Goal: Task Accomplishment & Management: Complete application form

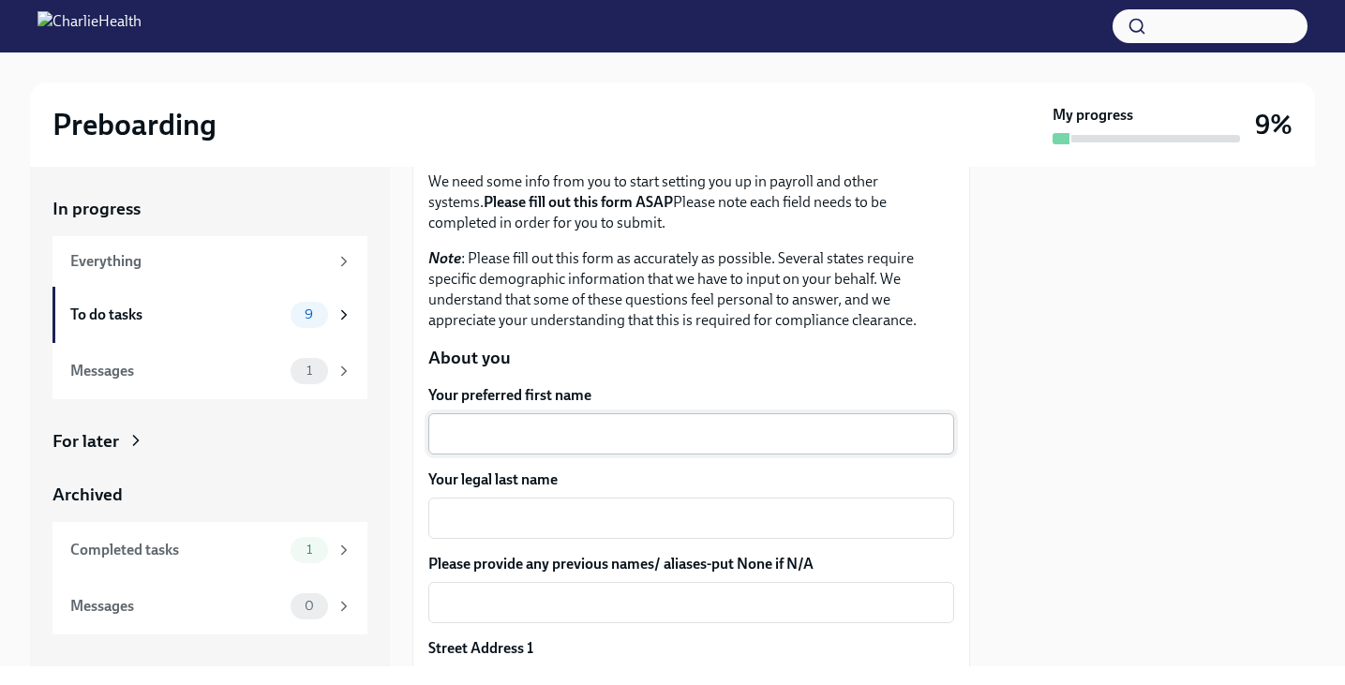
scroll to position [142, 0]
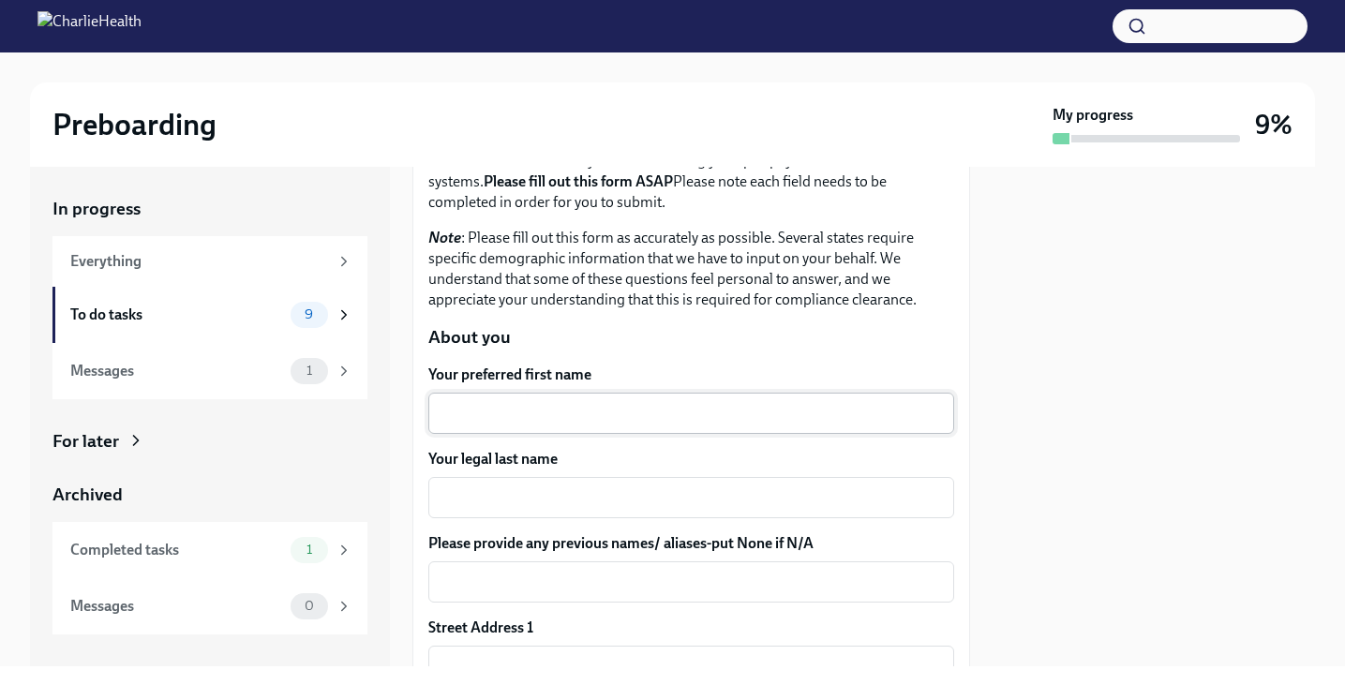
click at [585, 393] on div "x ​" at bounding box center [691, 413] width 526 height 41
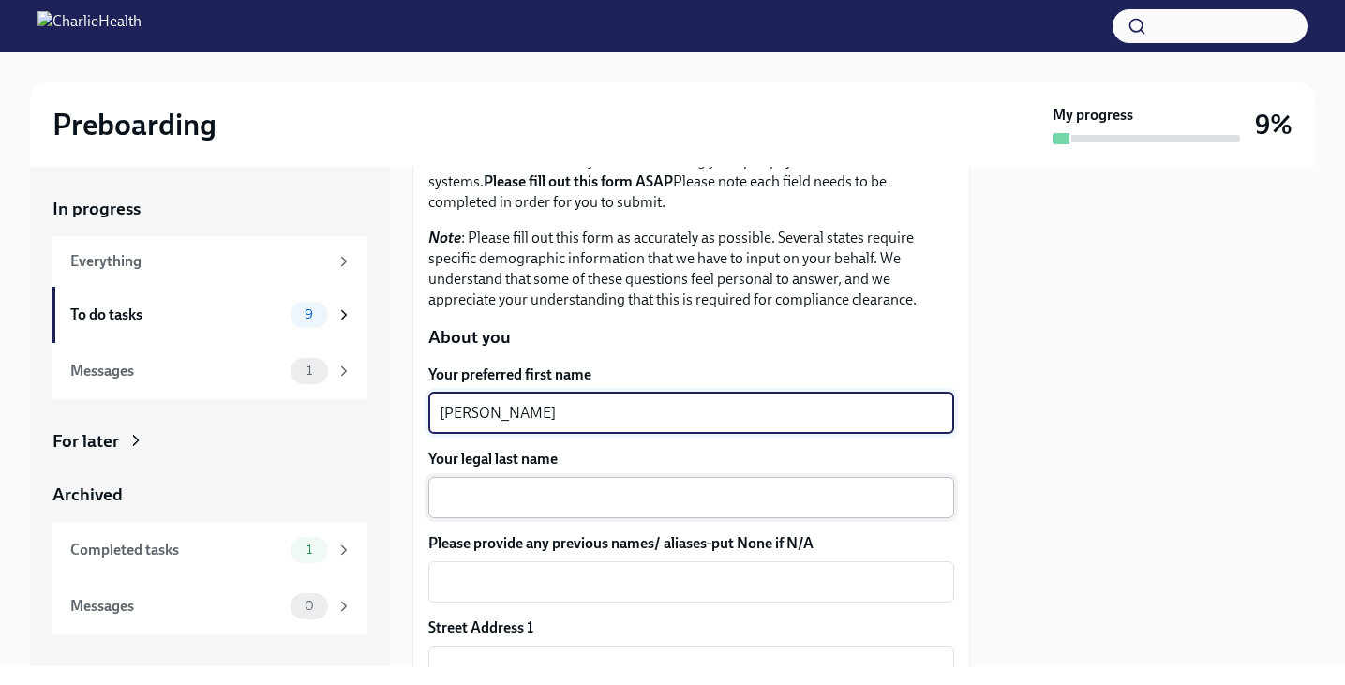
type textarea "[PERSON_NAME]"
click at [578, 505] on textarea "Your legal last name" at bounding box center [691, 498] width 503 height 22
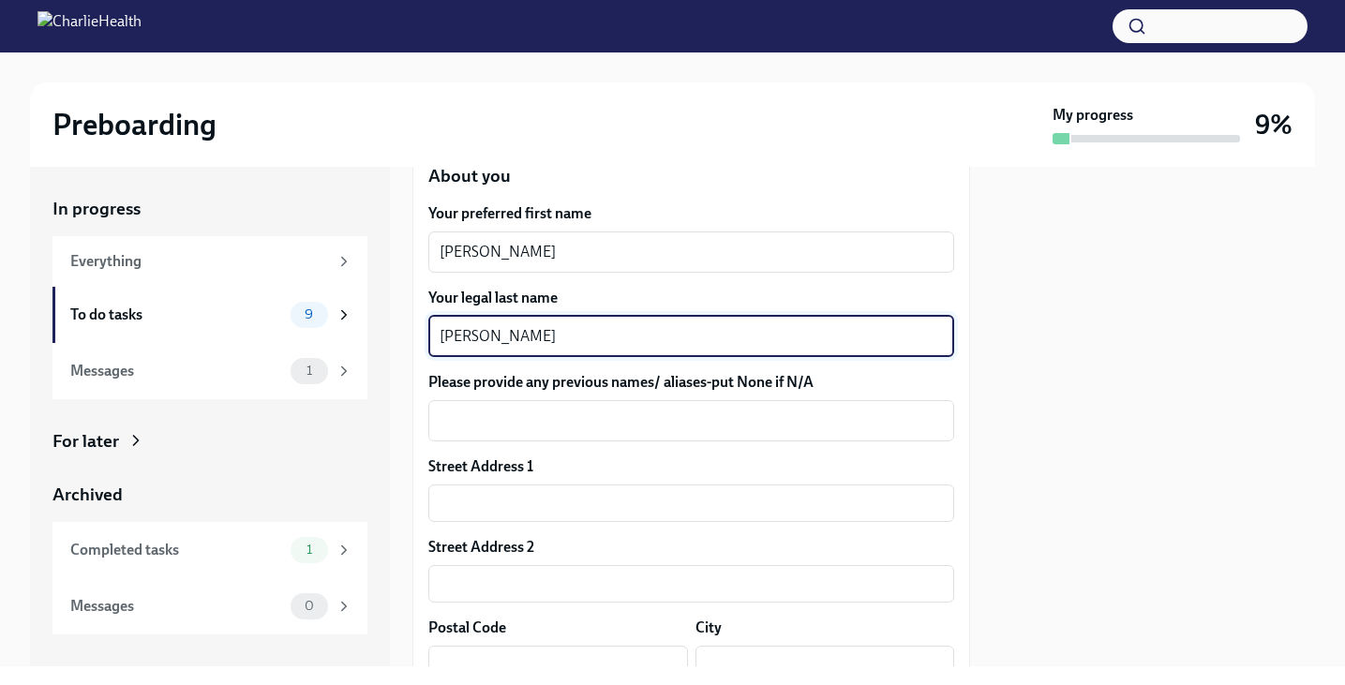
scroll to position [334, 0]
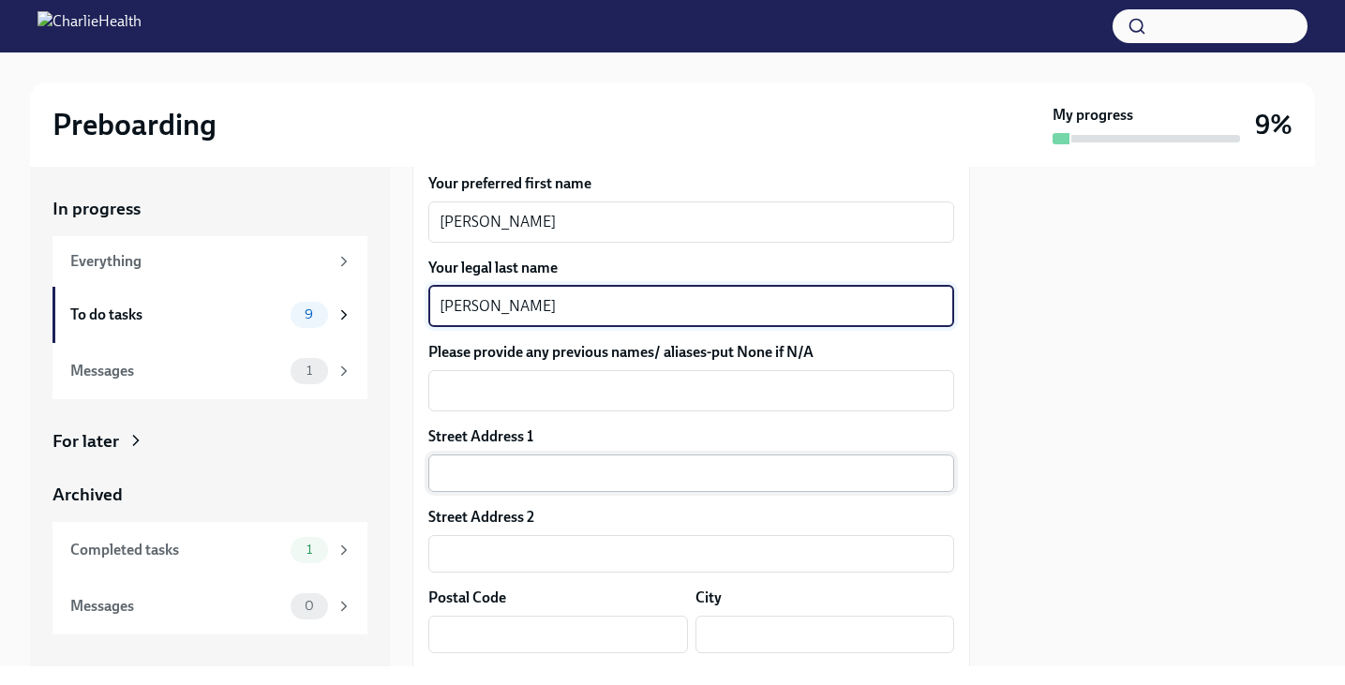
type textarea "[PERSON_NAME]"
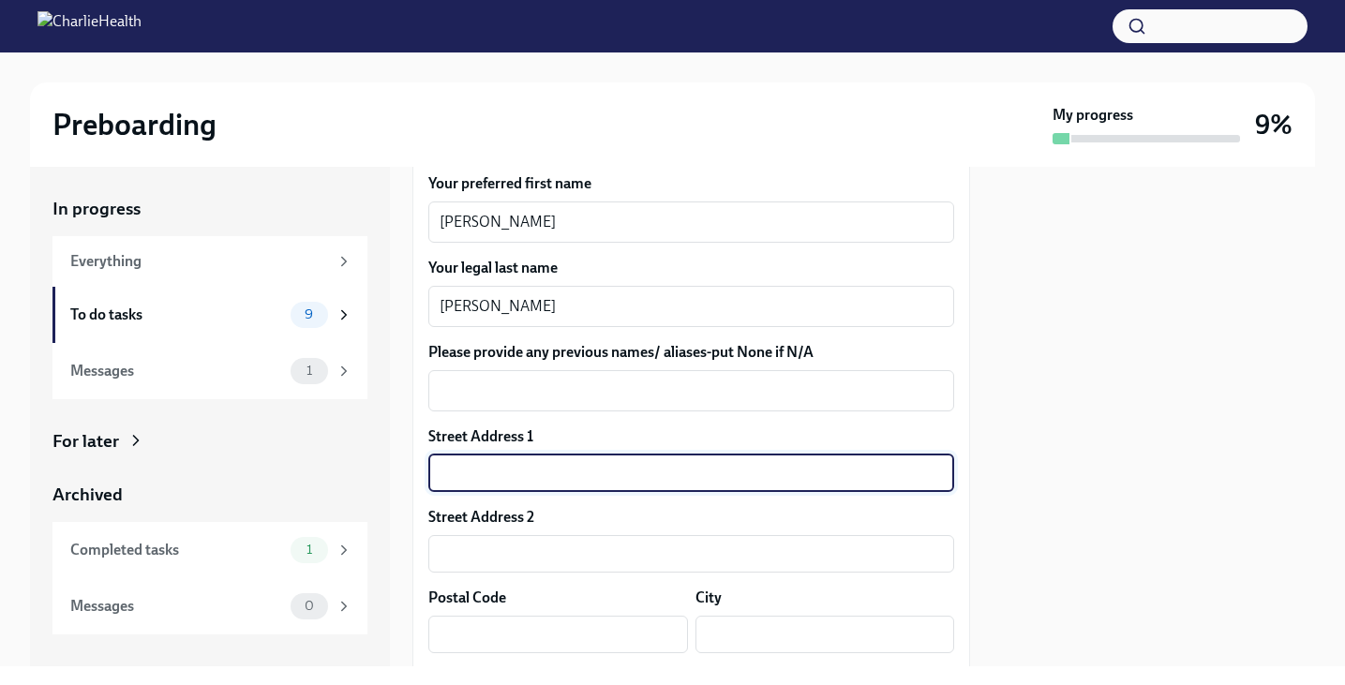
click at [550, 483] on input "text" at bounding box center [691, 473] width 526 height 37
type input "[STREET_ADDRESS][PERSON_NAME][PERSON_NAME]"
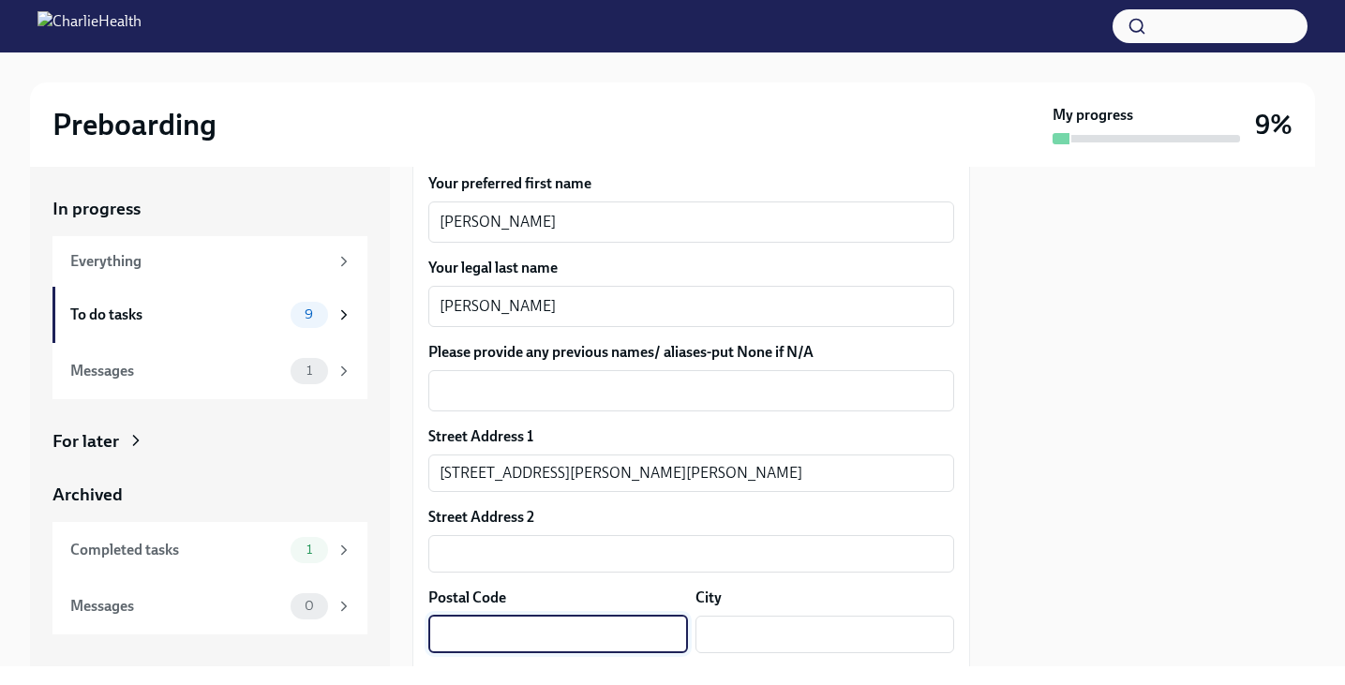
click at [524, 638] on input "text" at bounding box center [558, 634] width 260 height 37
type input "77583"
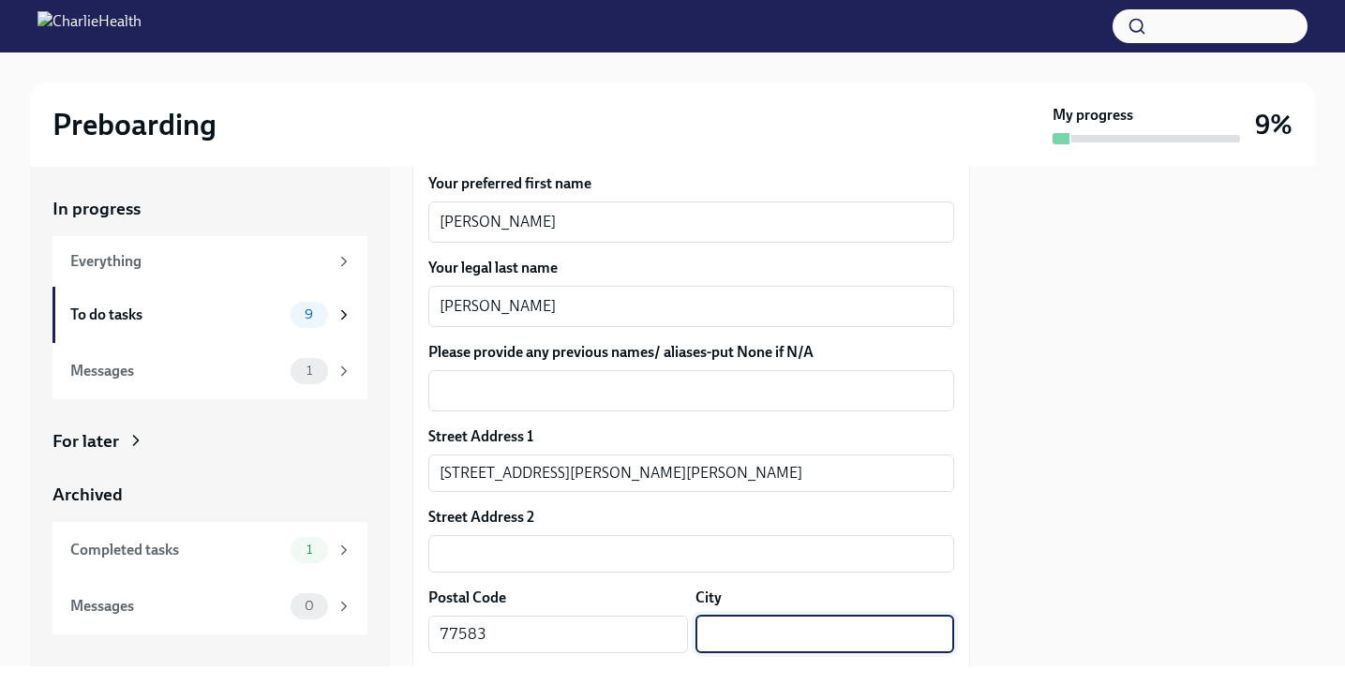
click at [777, 644] on input "text" at bounding box center [826, 634] width 260 height 37
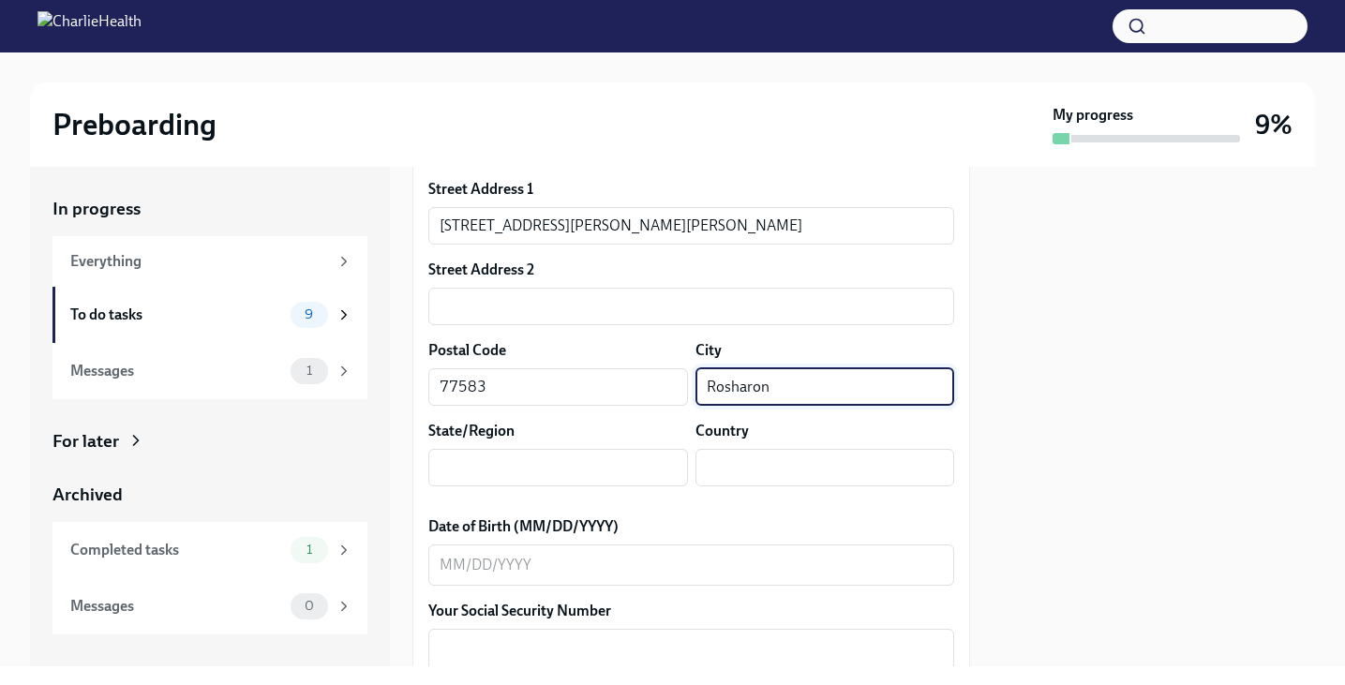
scroll to position [605, 0]
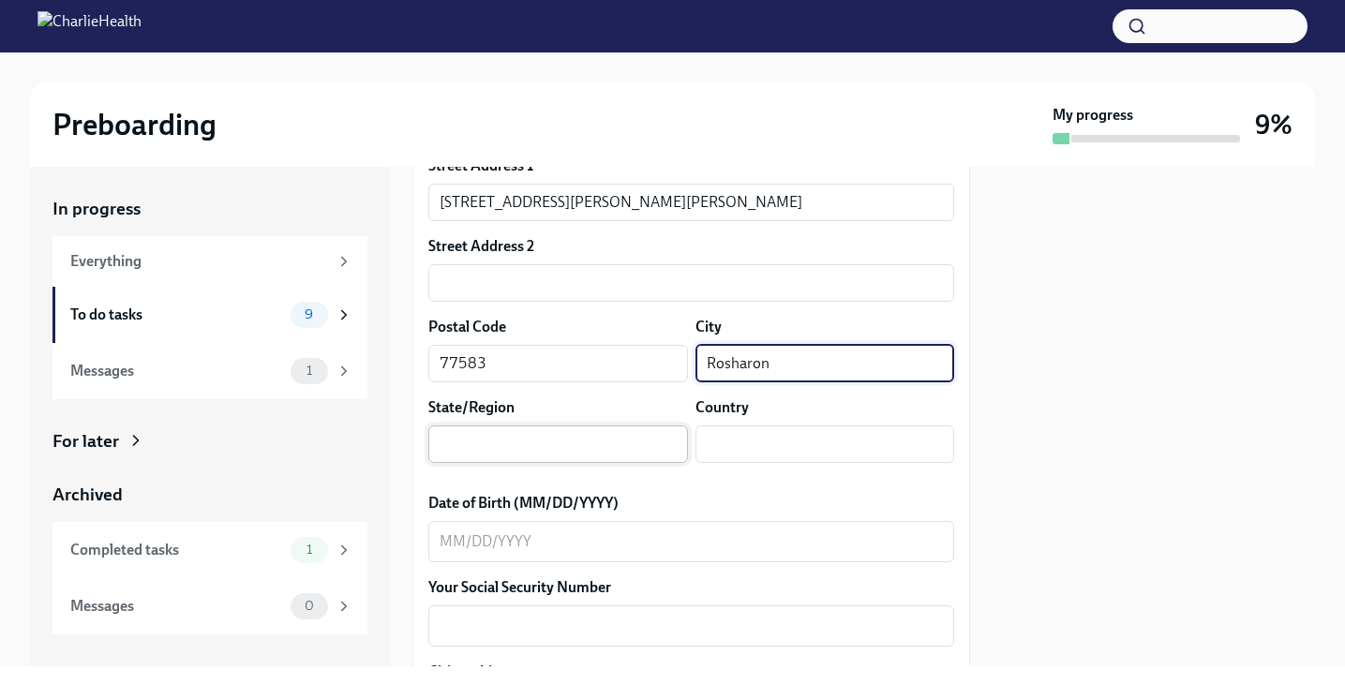
type input "Rosharon"
click at [649, 455] on input "text" at bounding box center [558, 444] width 260 height 37
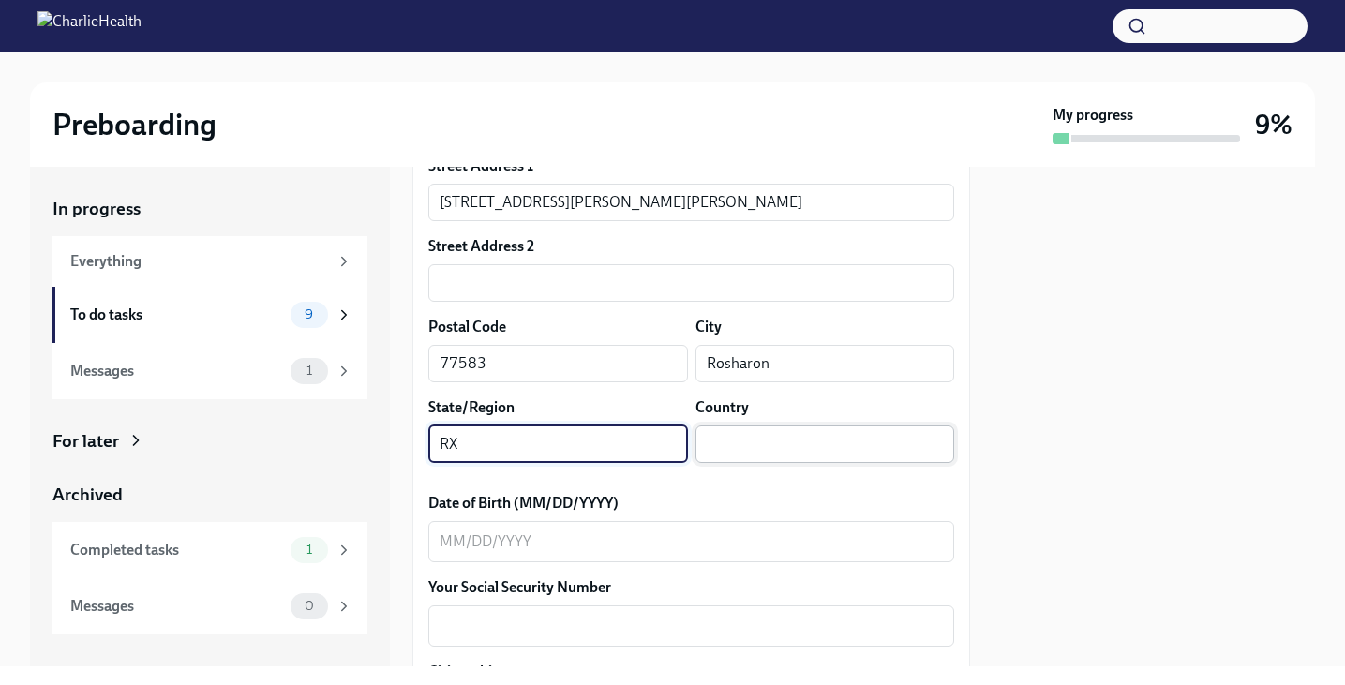
type input "RX"
click at [776, 448] on input "text" at bounding box center [826, 444] width 260 height 37
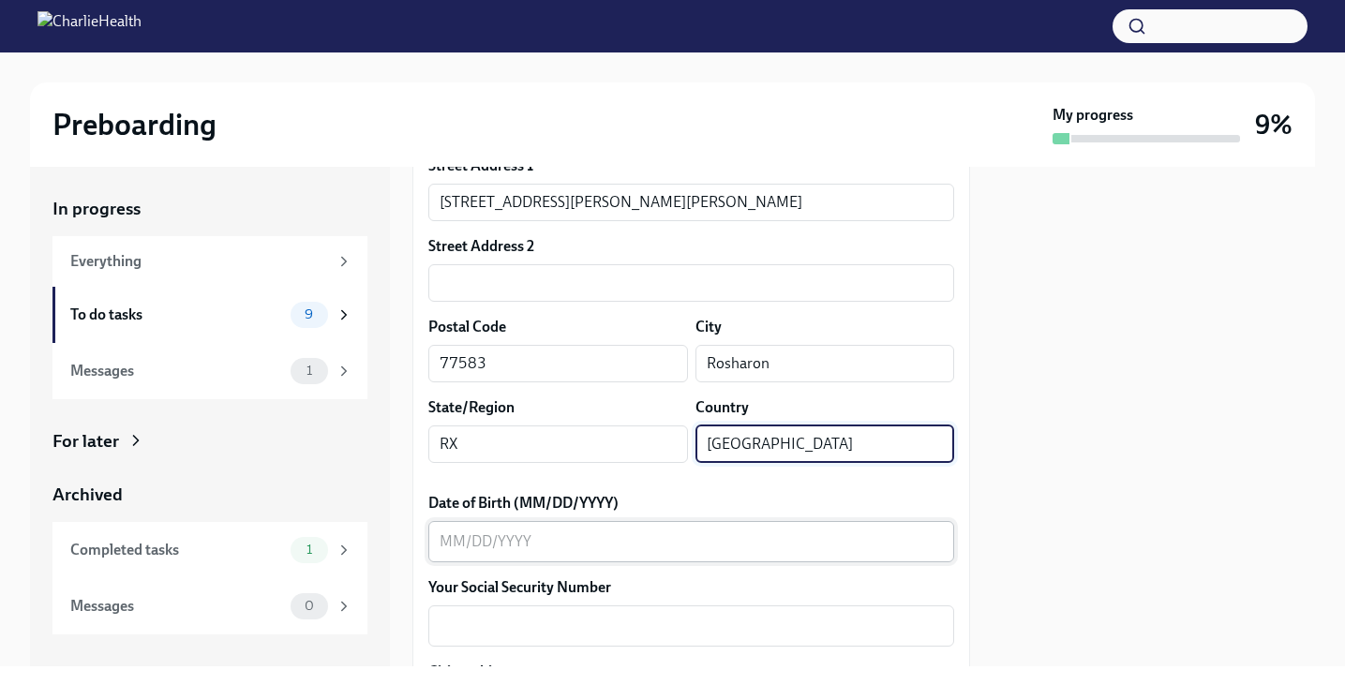
type input "[GEOGRAPHIC_DATA]"
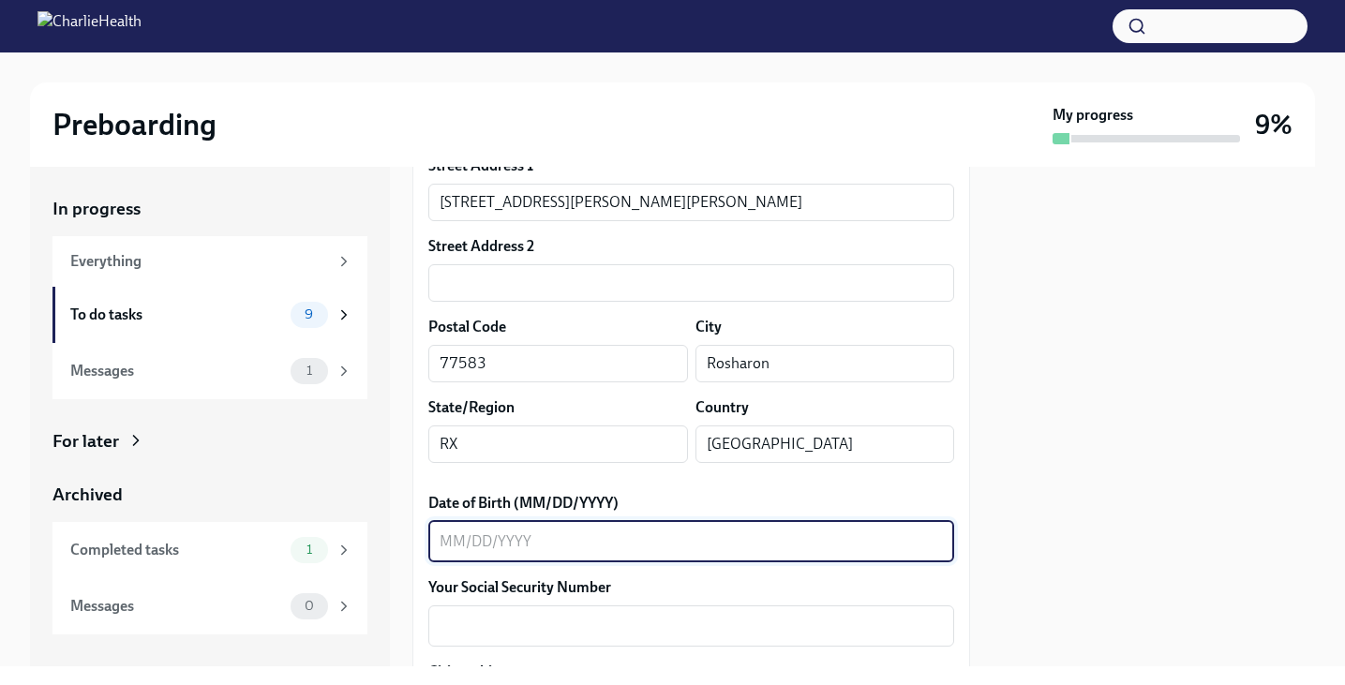
click at [619, 542] on textarea "Date of Birth (MM/DD/YYYY)" at bounding box center [691, 542] width 503 height 22
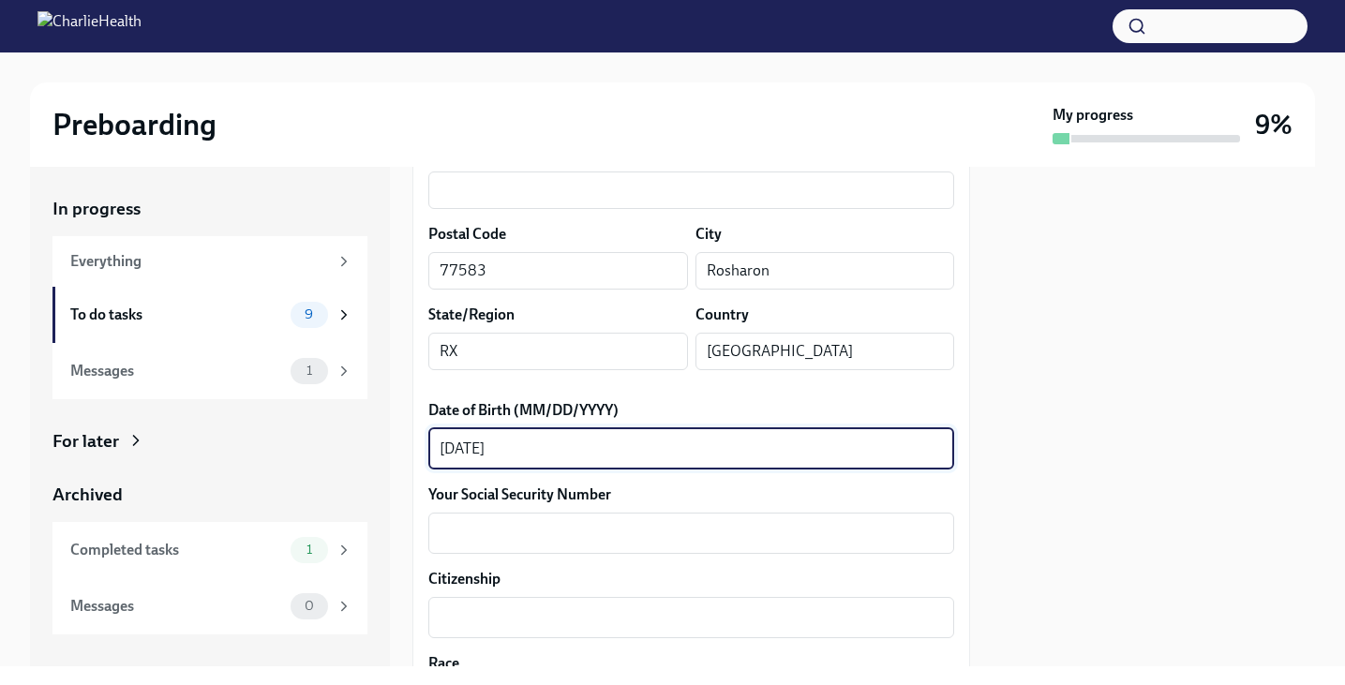
scroll to position [703, 0]
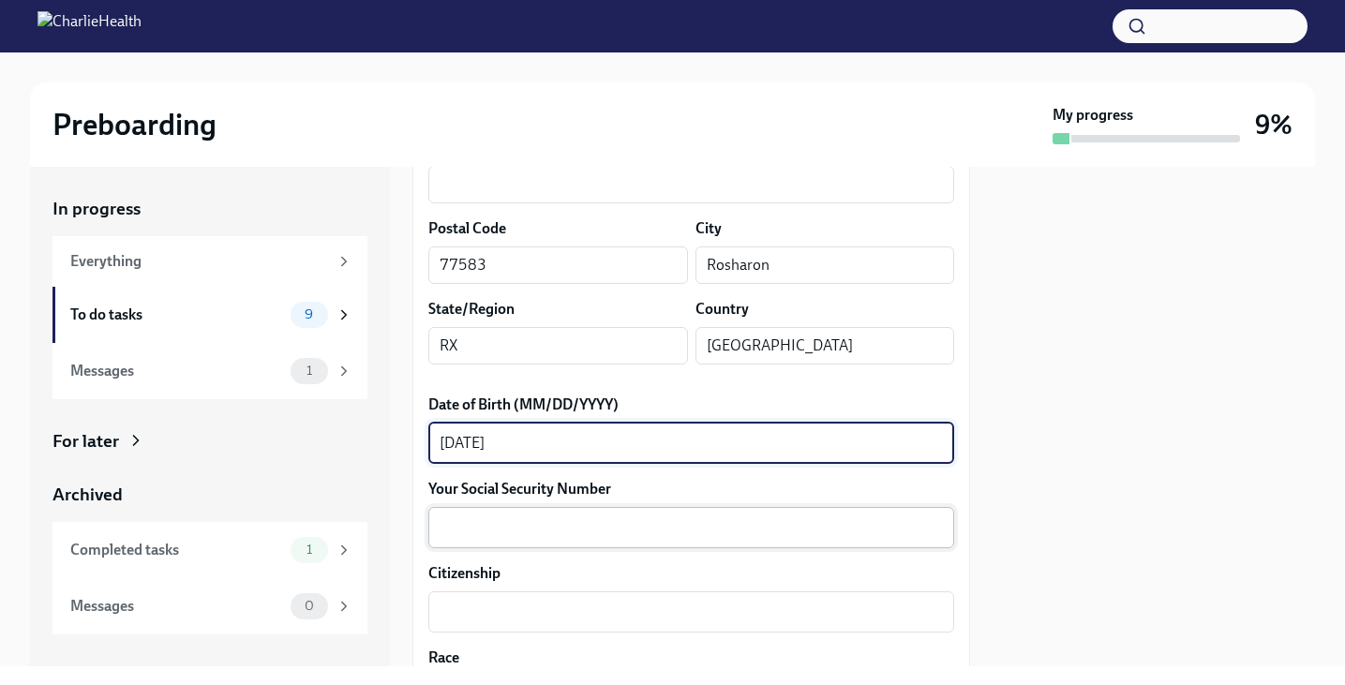
type textarea "[DATE]"
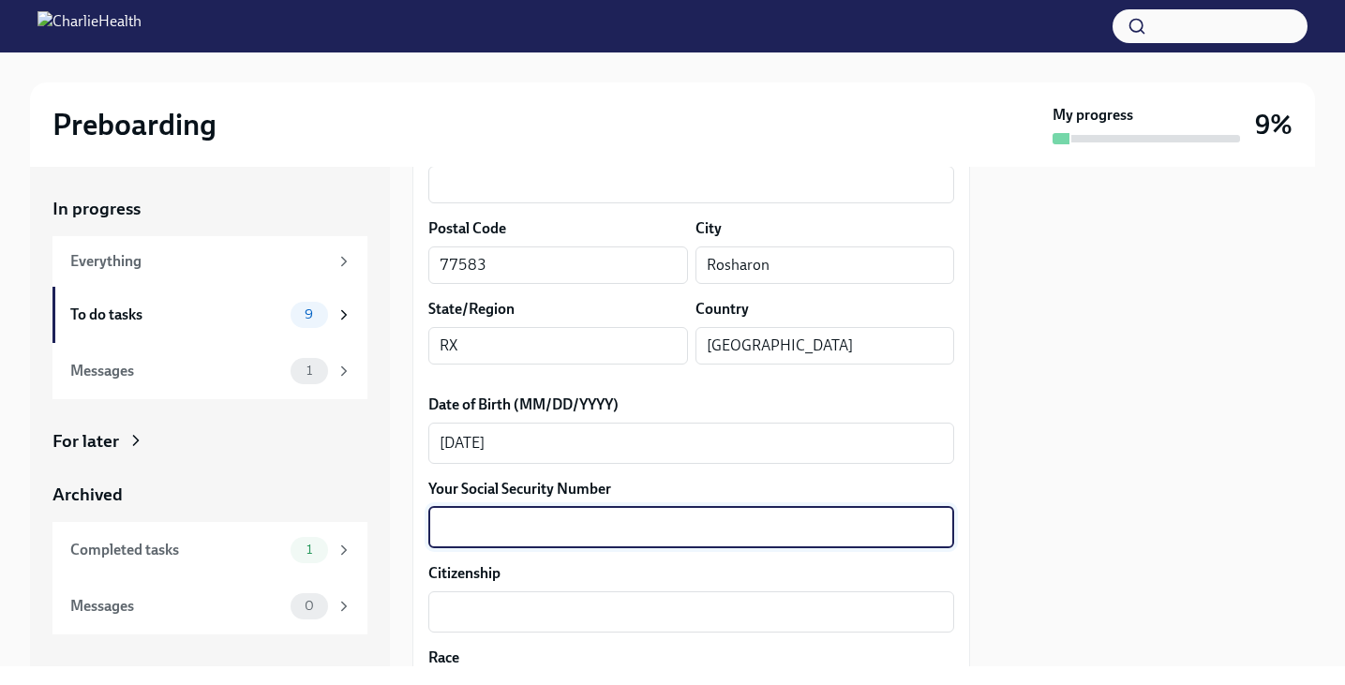
click at [542, 534] on textarea "Your Social Security Number" at bounding box center [691, 528] width 503 height 22
type textarea "2"
type textarea "4249"
click at [519, 617] on textarea "Citizenship" at bounding box center [691, 612] width 503 height 22
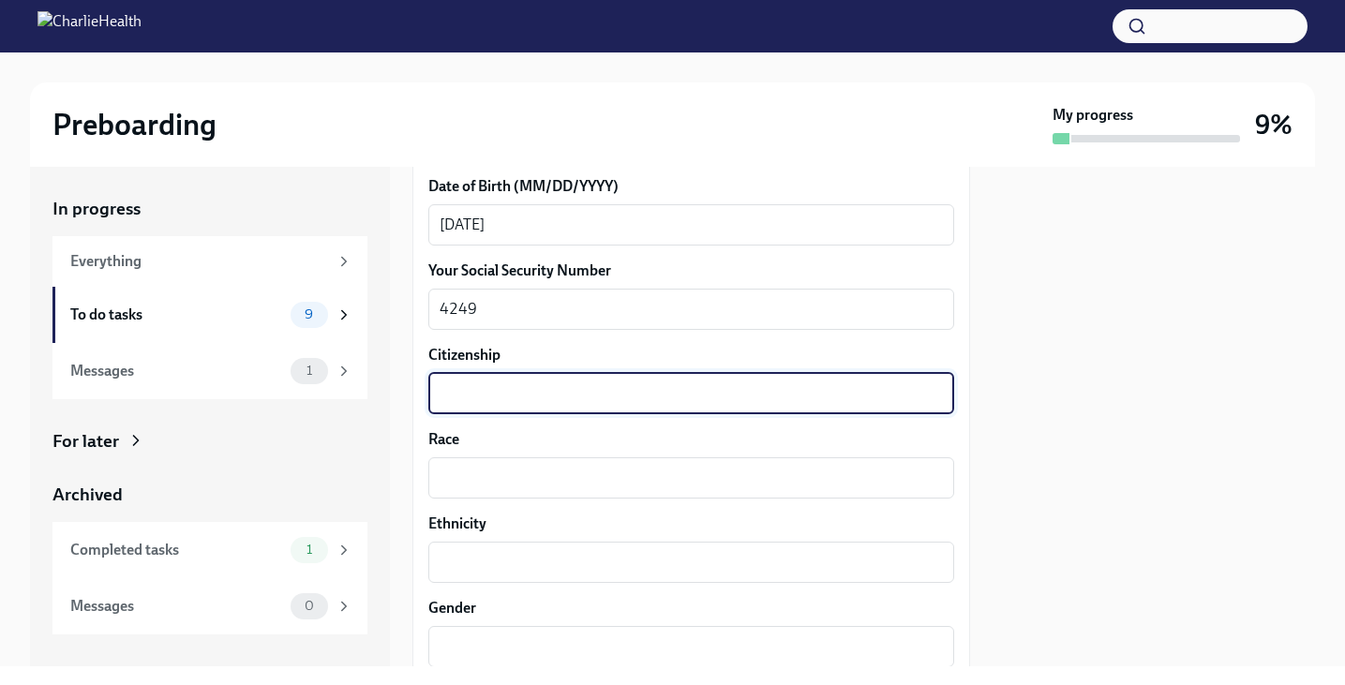
scroll to position [937, 0]
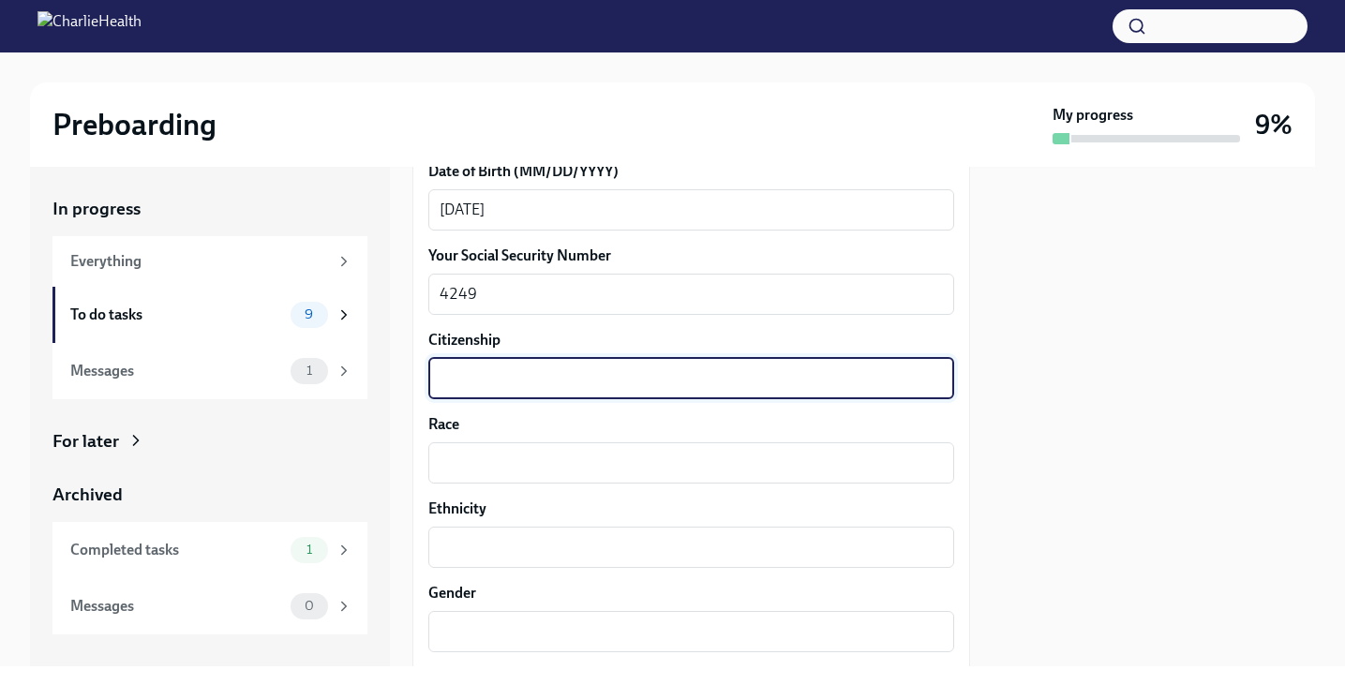
click at [576, 380] on textarea "Citizenship" at bounding box center [691, 378] width 503 height 22
type textarea "U.S. Citizen"
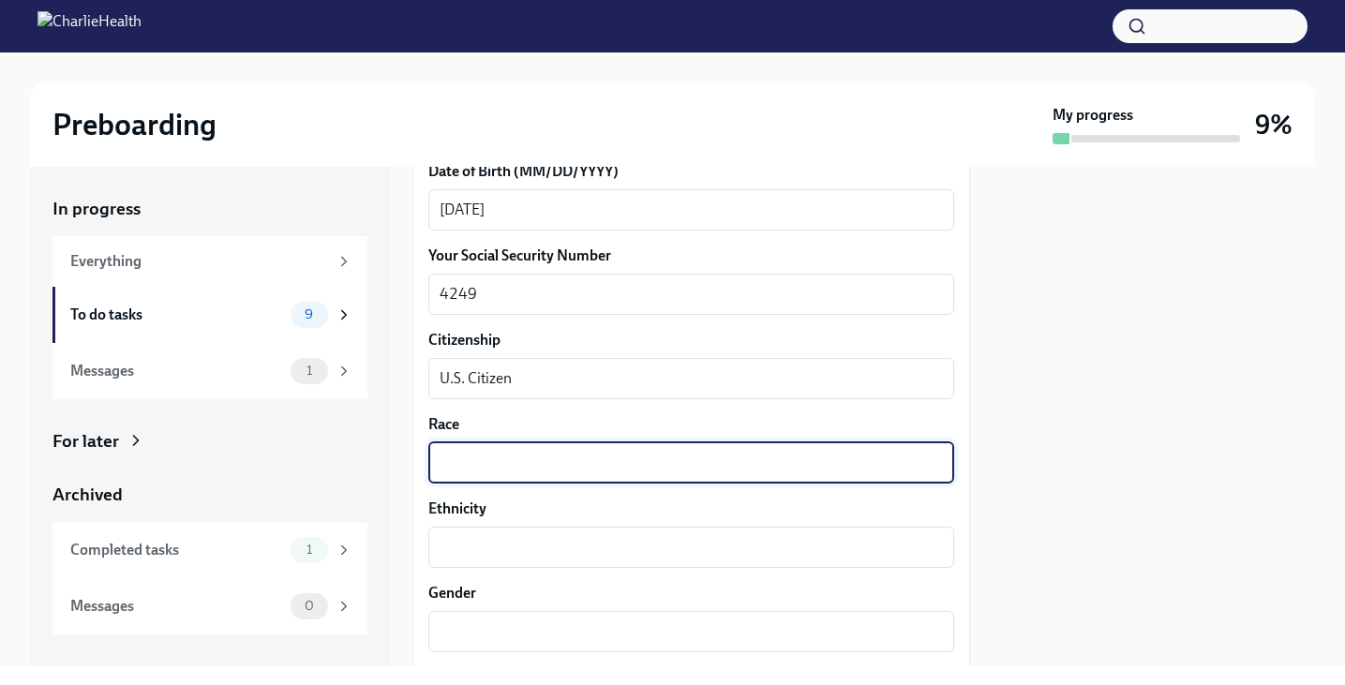
click at [533, 461] on textarea "Race" at bounding box center [691, 463] width 503 height 22
type textarea "White"
click at [505, 559] on div "x ​" at bounding box center [691, 547] width 526 height 41
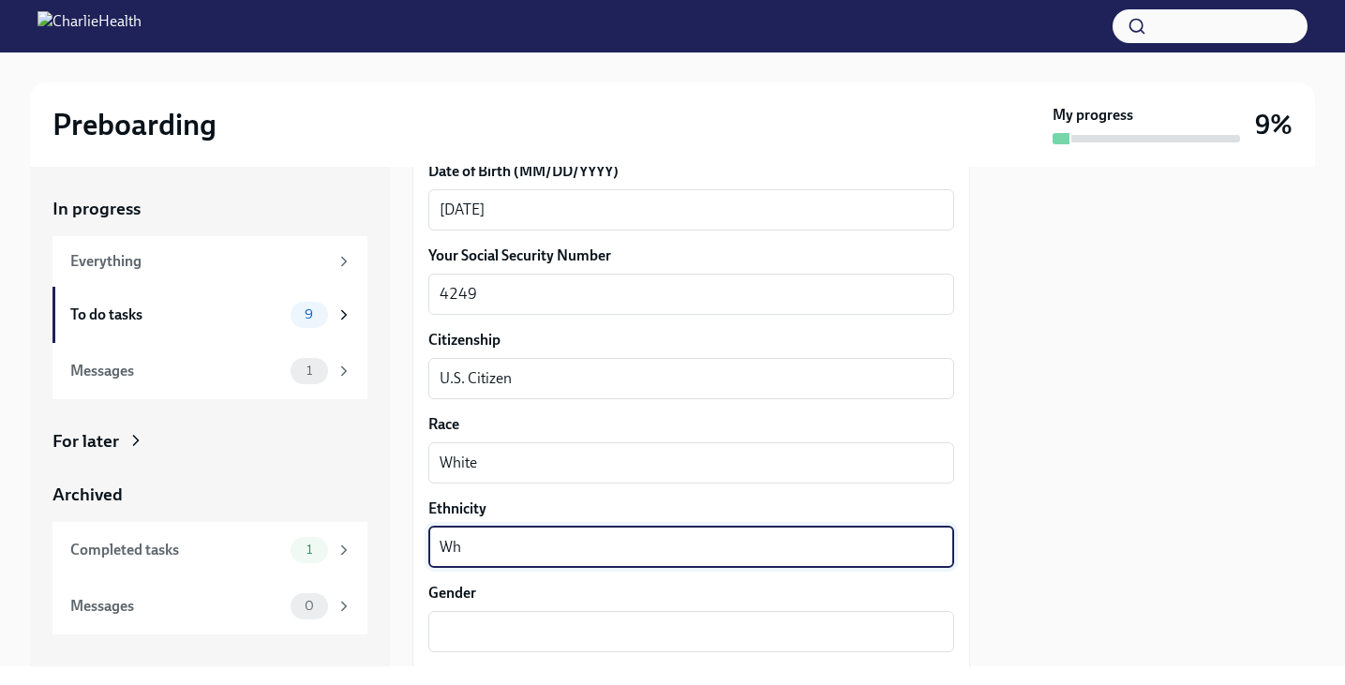
type textarea "W"
type textarea "American"
click at [479, 635] on textarea "Gender" at bounding box center [691, 632] width 503 height 22
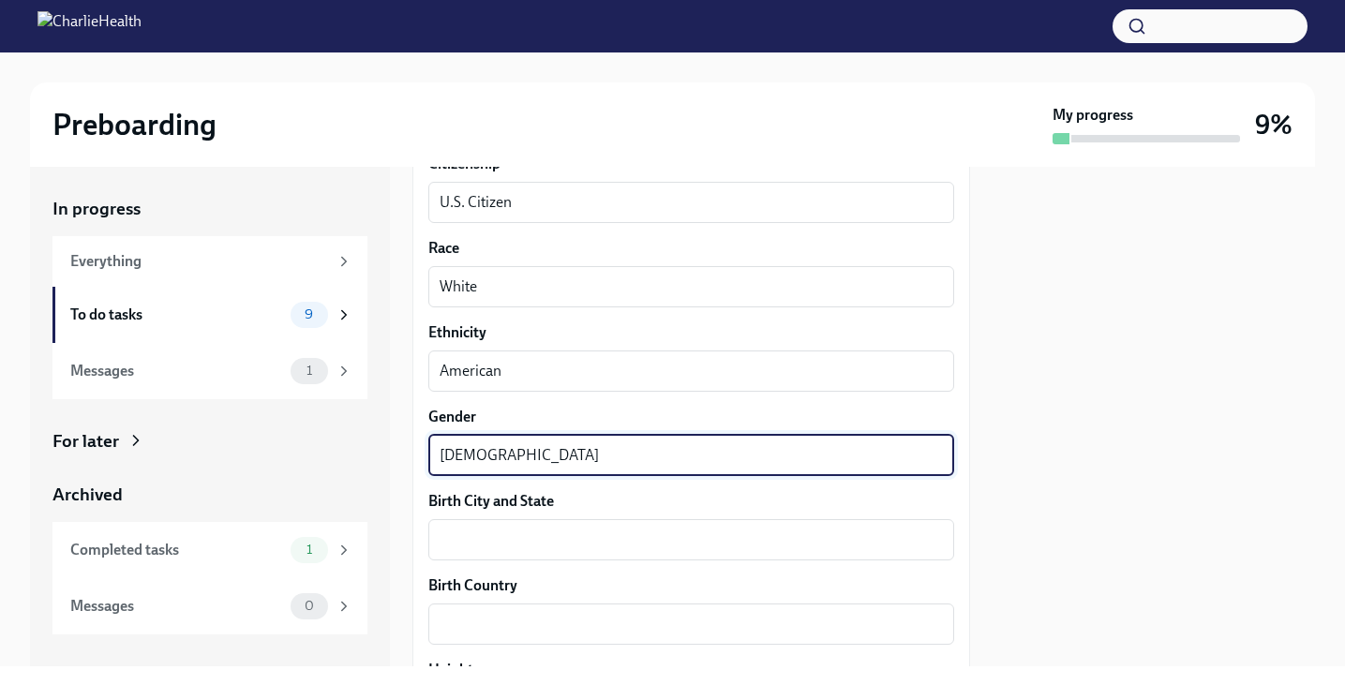
scroll to position [1143, 0]
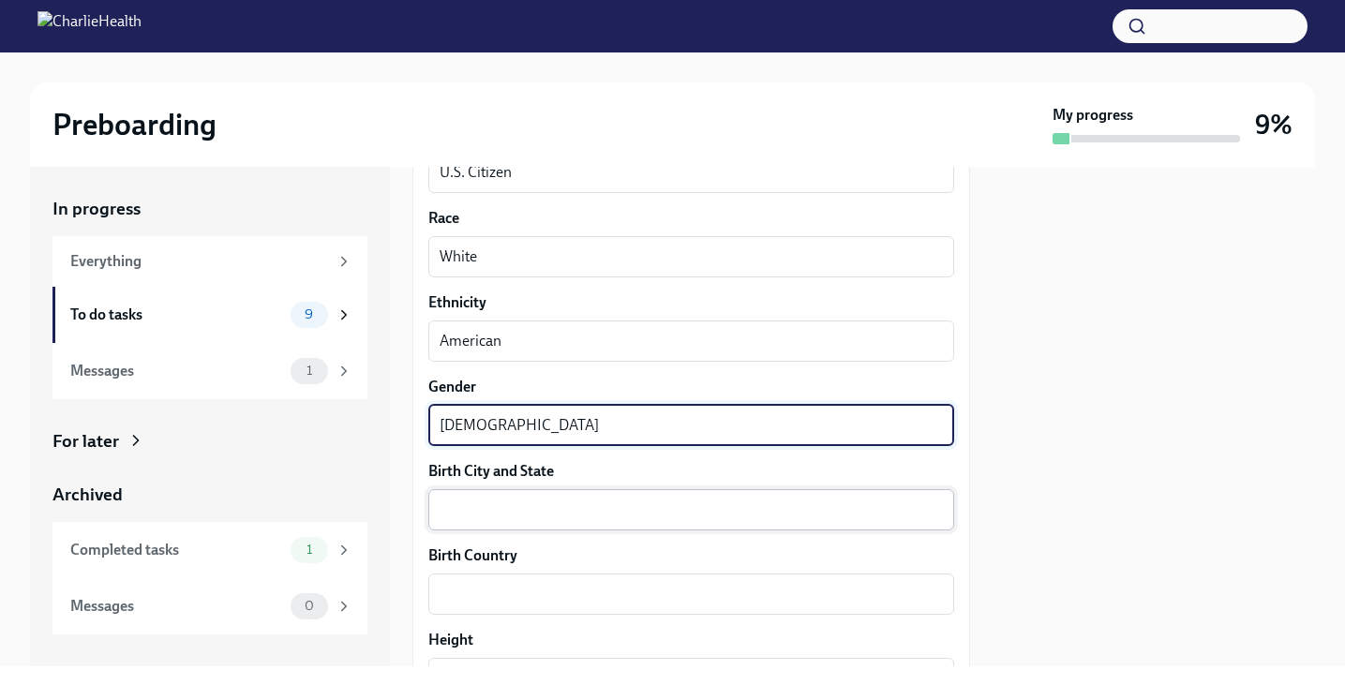
type textarea "[DEMOGRAPHIC_DATA]"
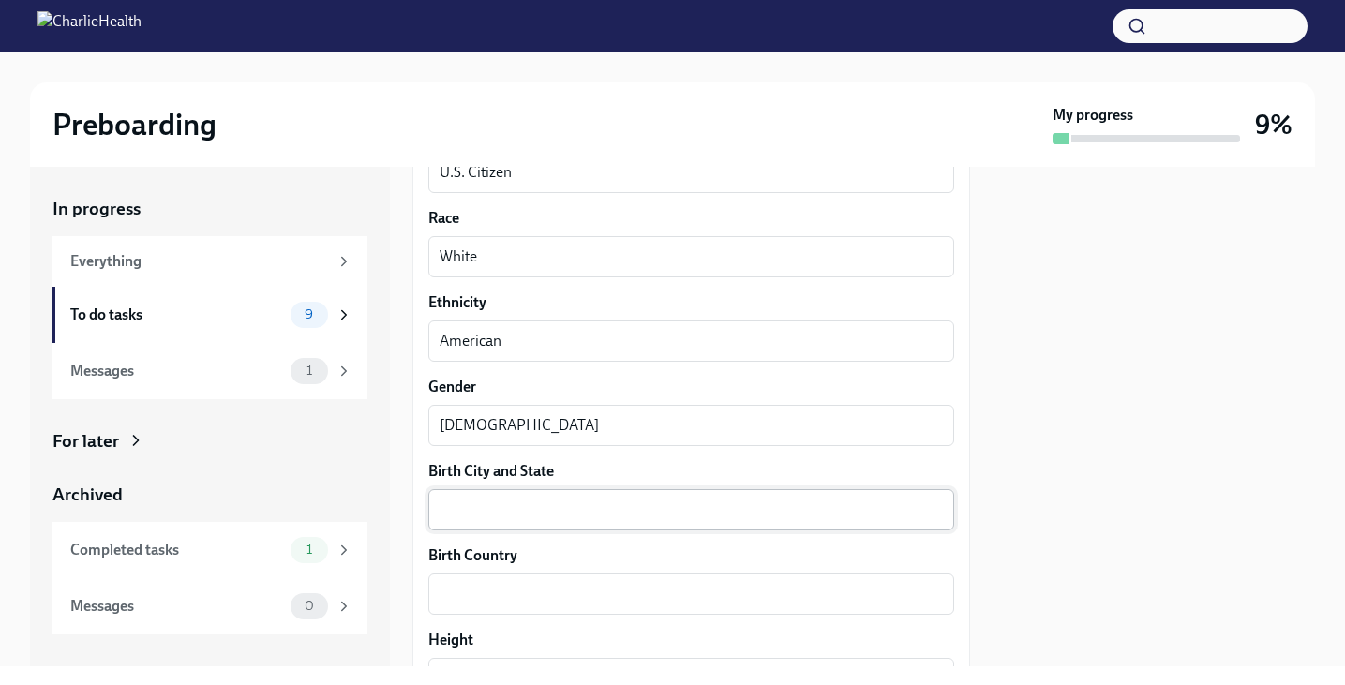
click at [541, 495] on div "x ​" at bounding box center [691, 509] width 526 height 41
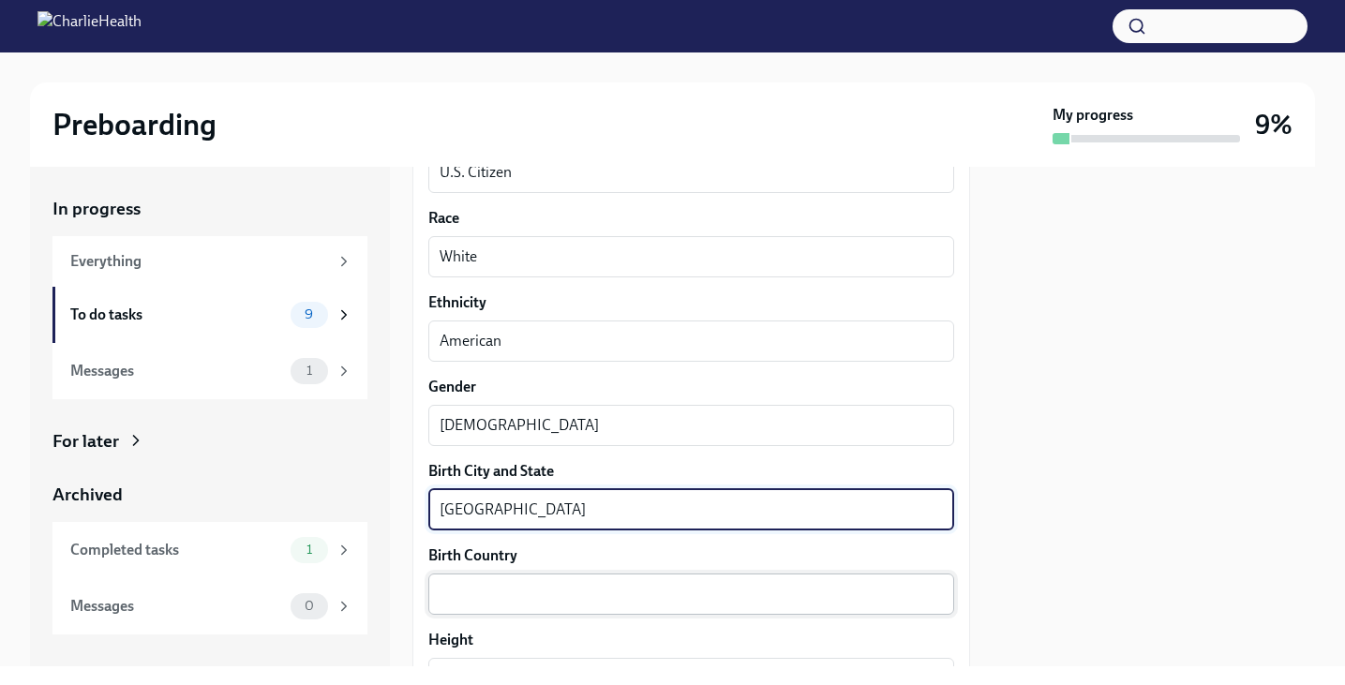
type textarea "[GEOGRAPHIC_DATA]"
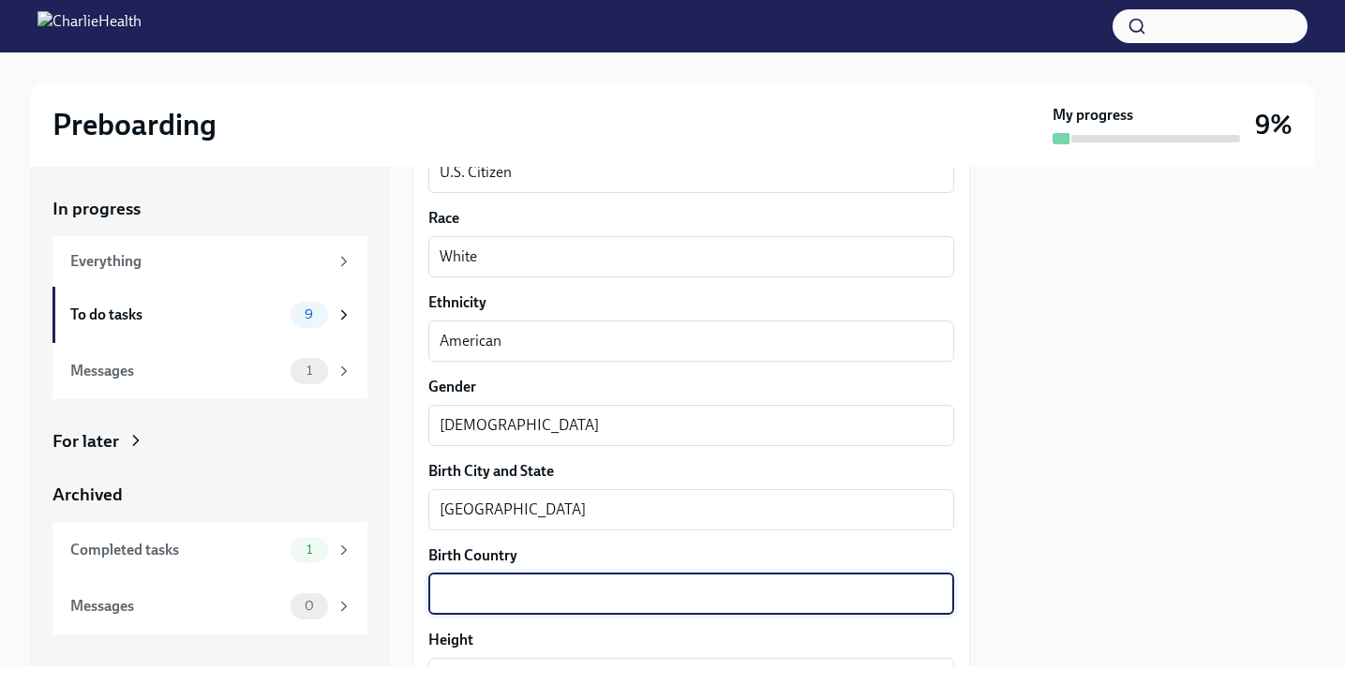
click at [522, 602] on textarea "Birth Country" at bounding box center [691, 594] width 503 height 22
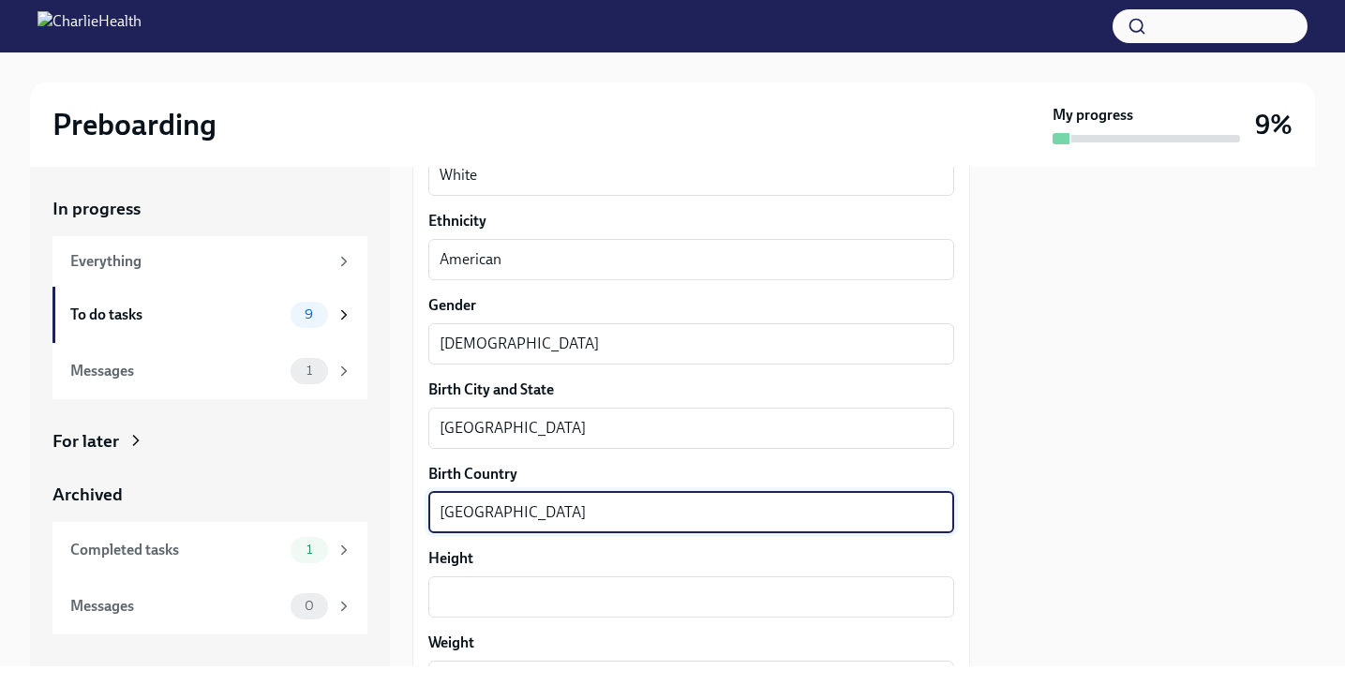
scroll to position [1258, 0]
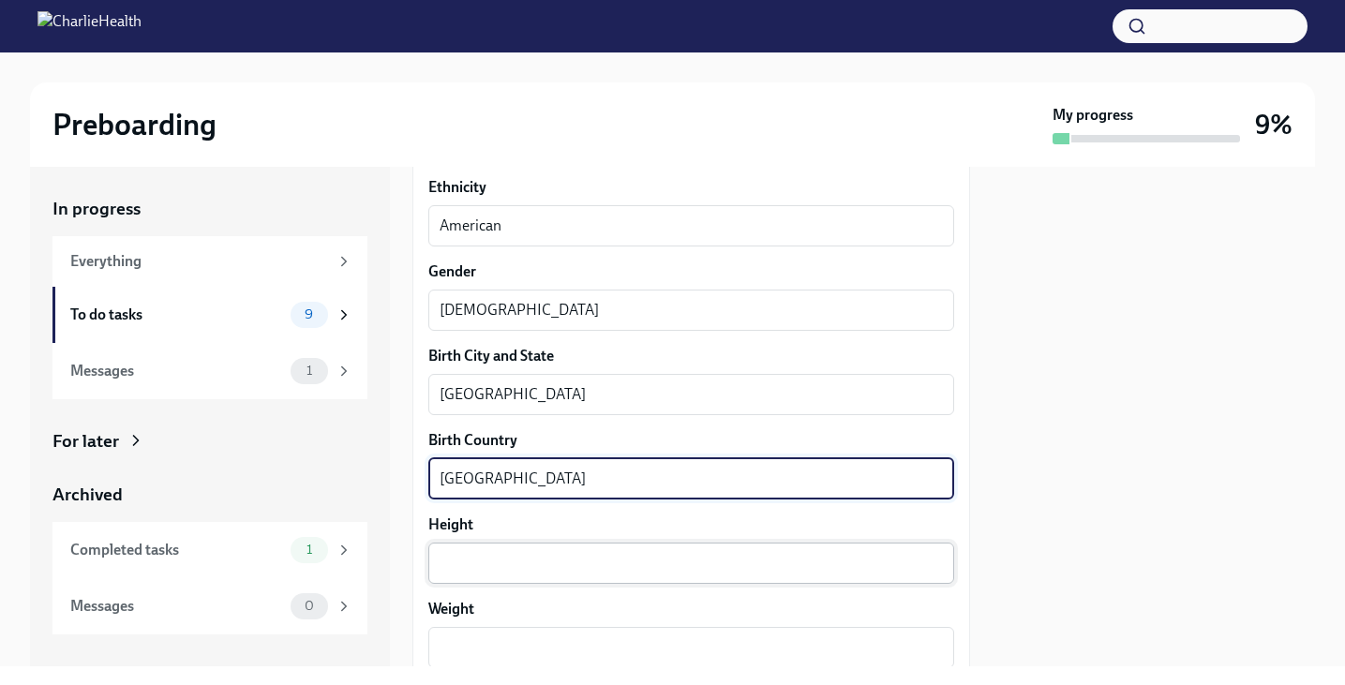
type textarea "[GEOGRAPHIC_DATA]"
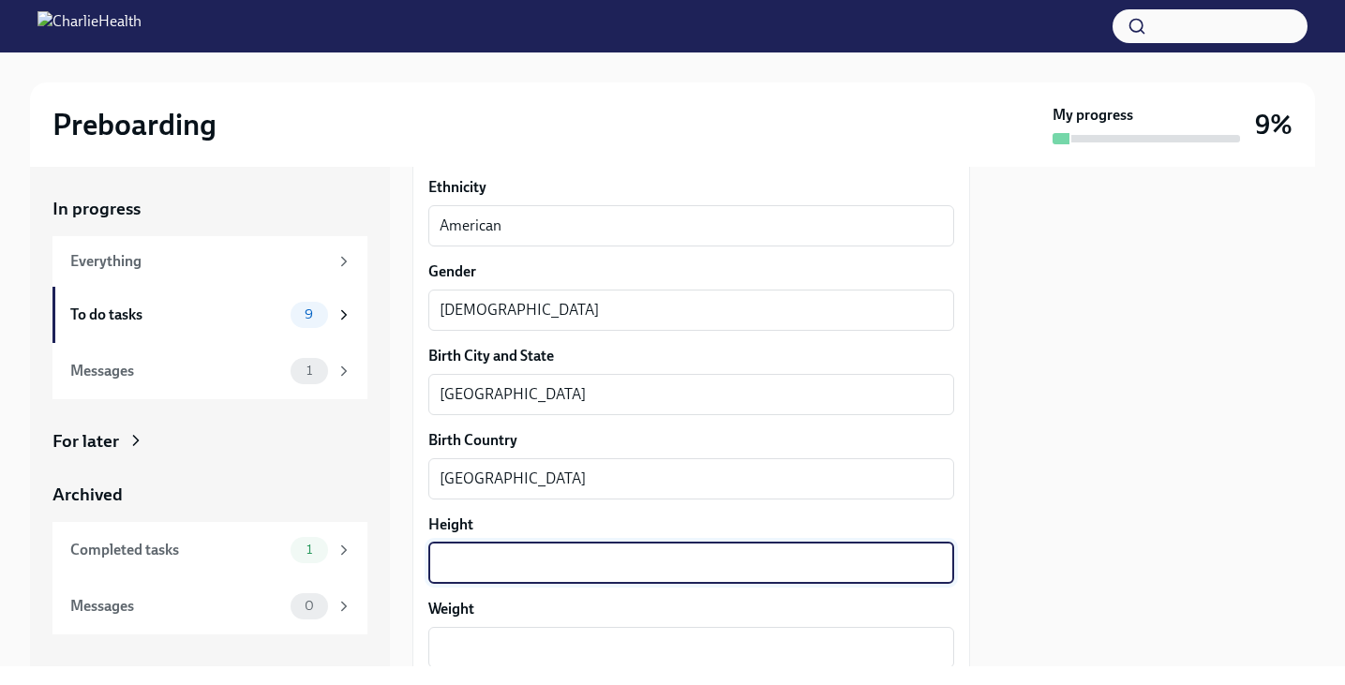
click at [515, 556] on textarea "Height" at bounding box center [691, 563] width 503 height 22
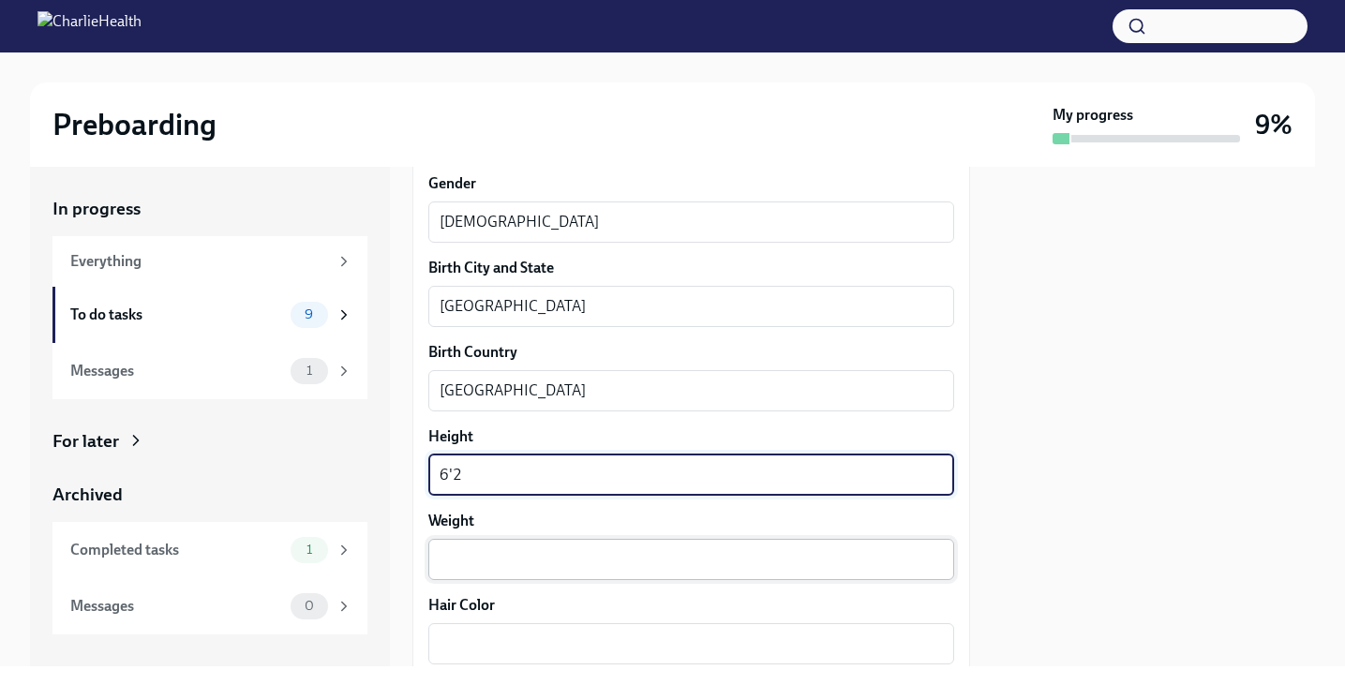
scroll to position [1351, 0]
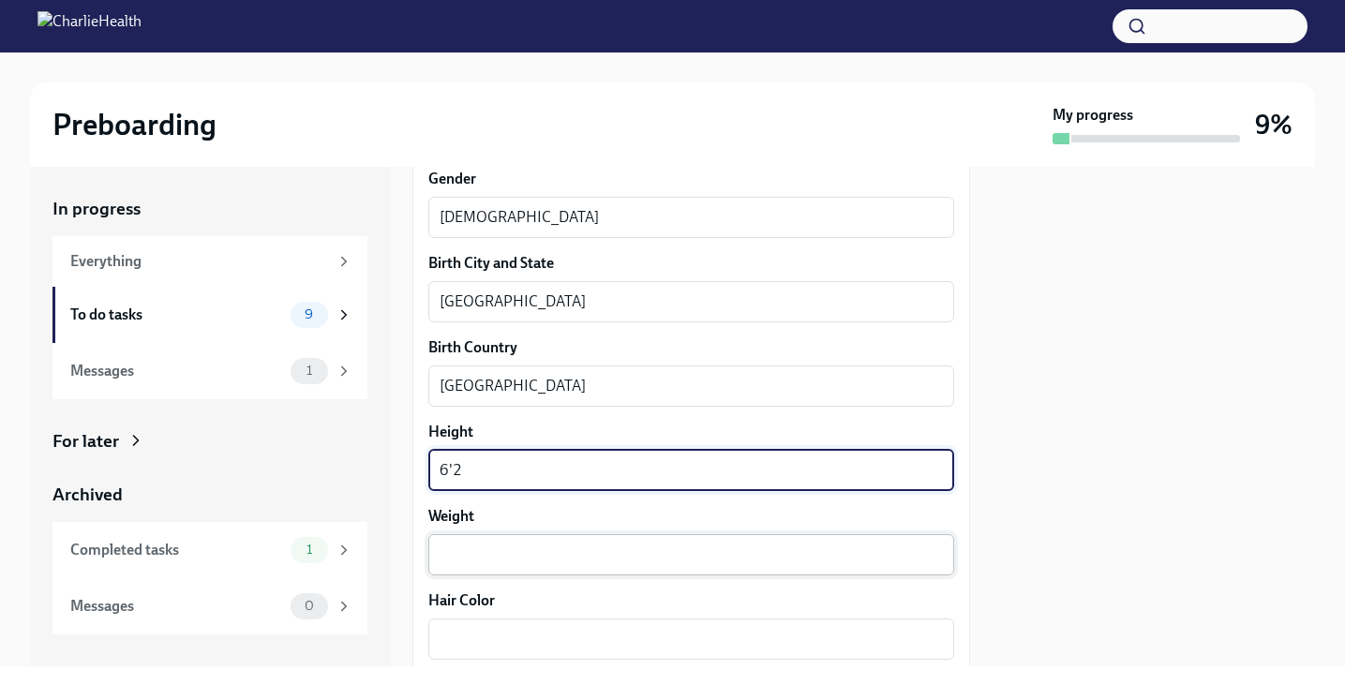
type textarea "6'2"
click at [507, 554] on textarea "Weight" at bounding box center [691, 555] width 503 height 22
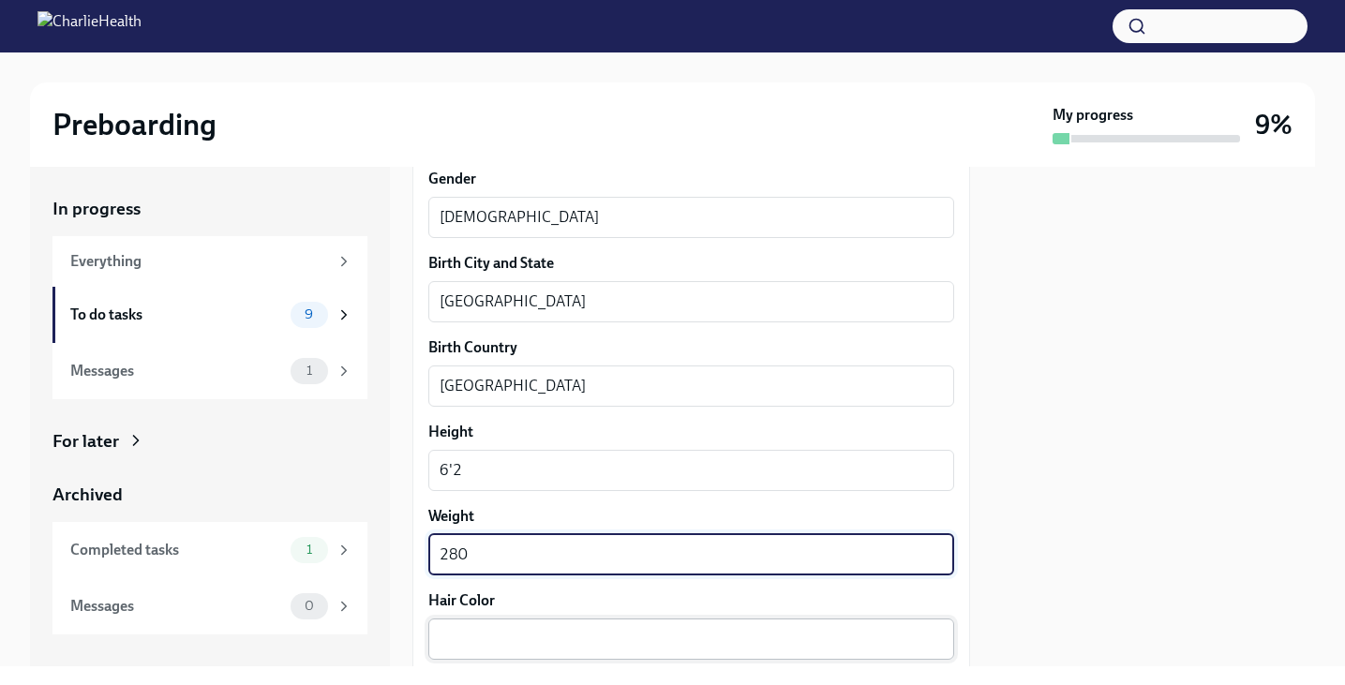
type textarea "280"
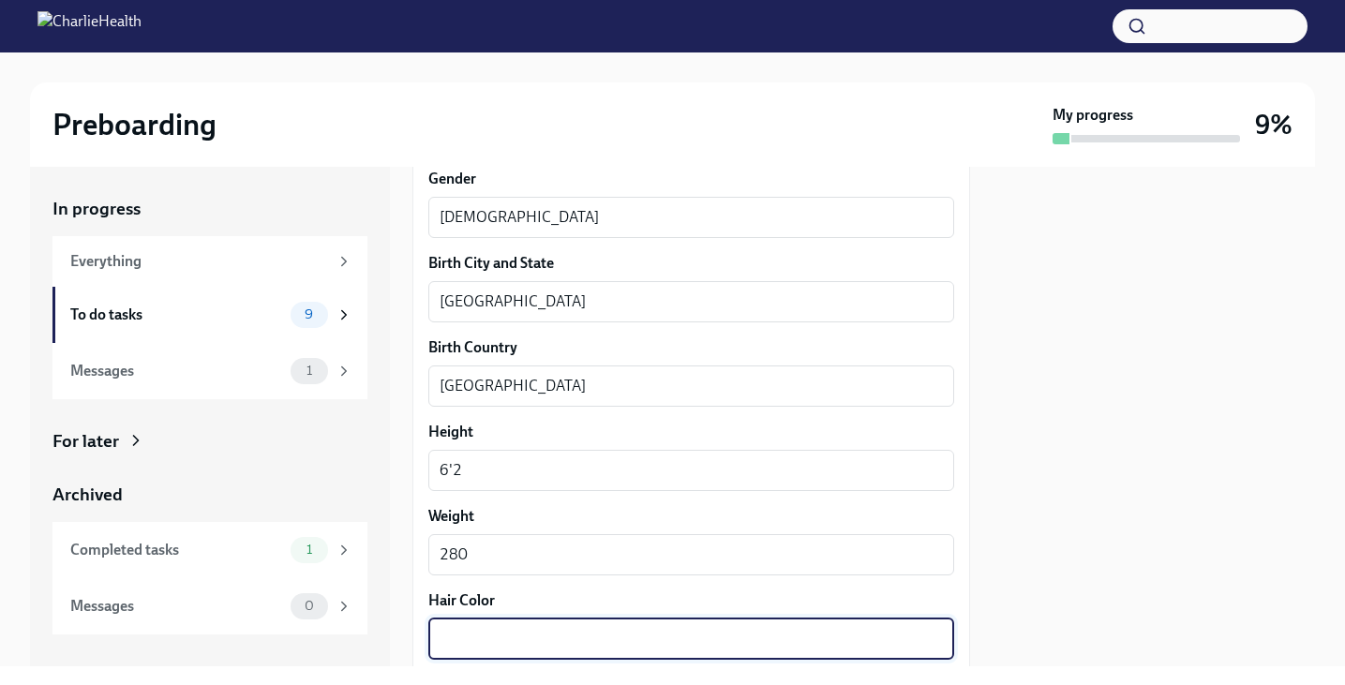
click at [513, 632] on textarea "Hair Color" at bounding box center [691, 639] width 503 height 22
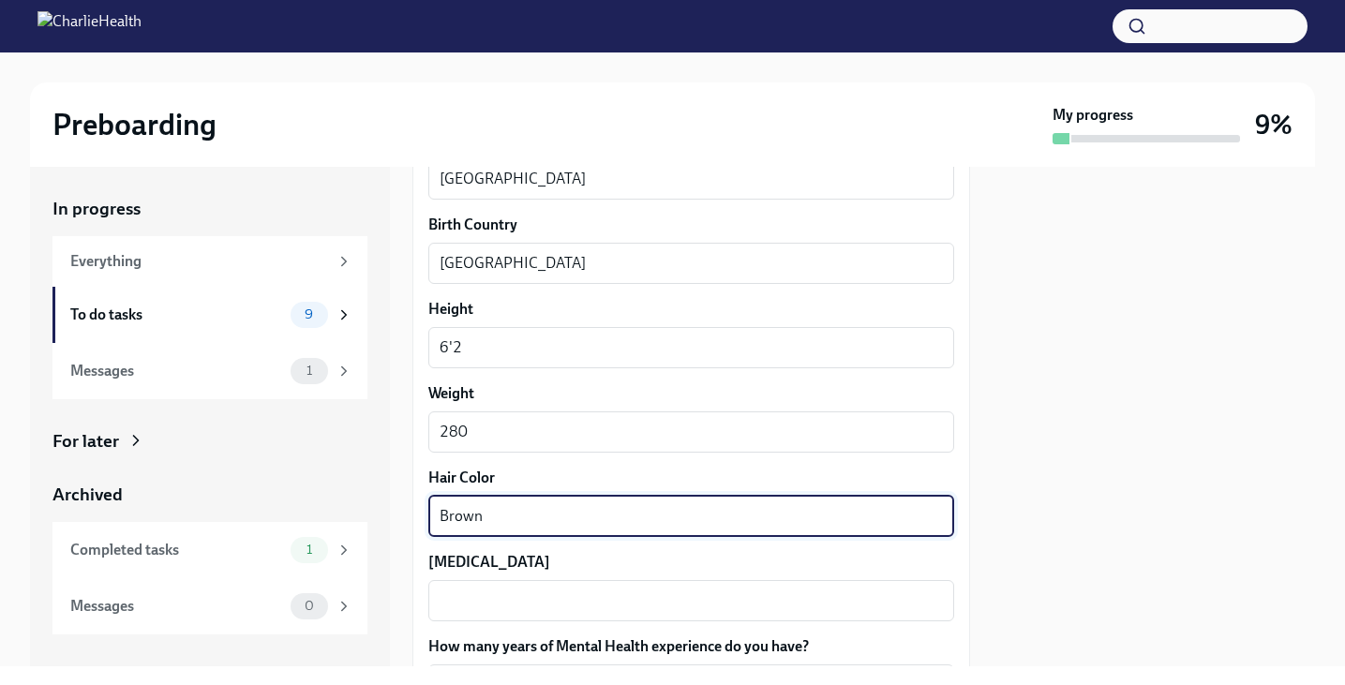
scroll to position [1492, 0]
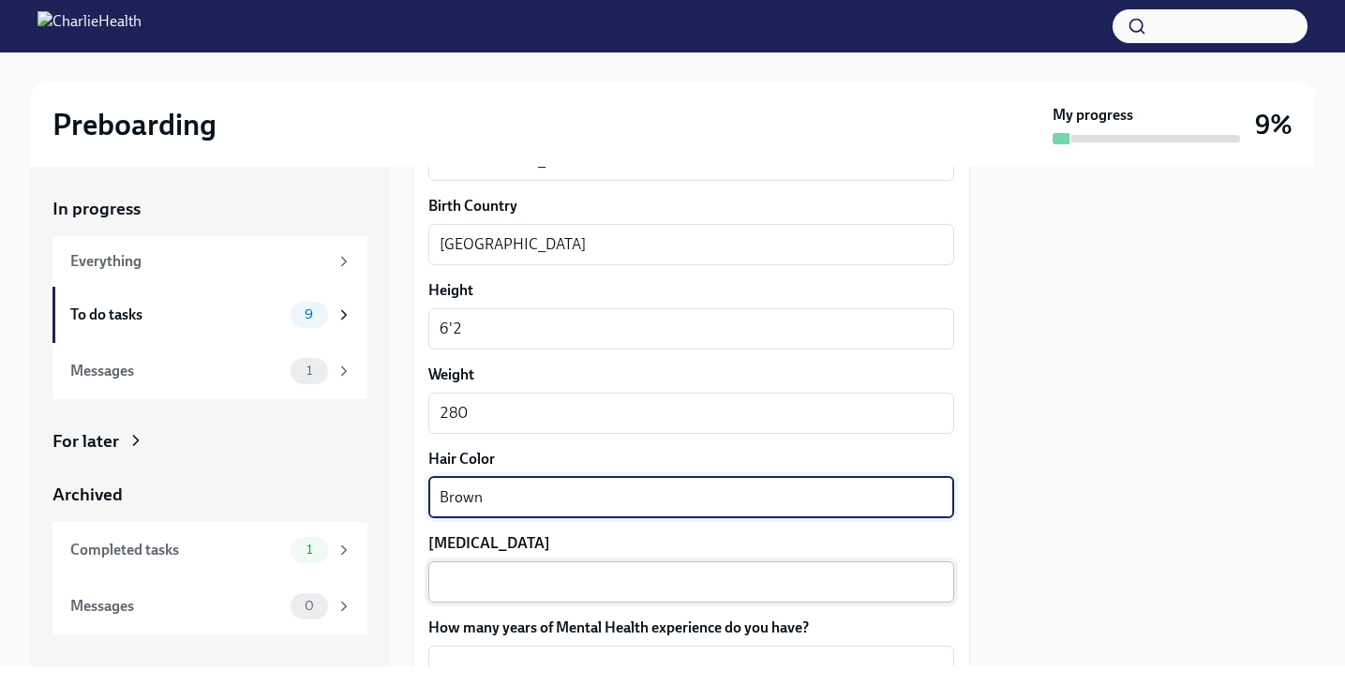
type textarea "Brown"
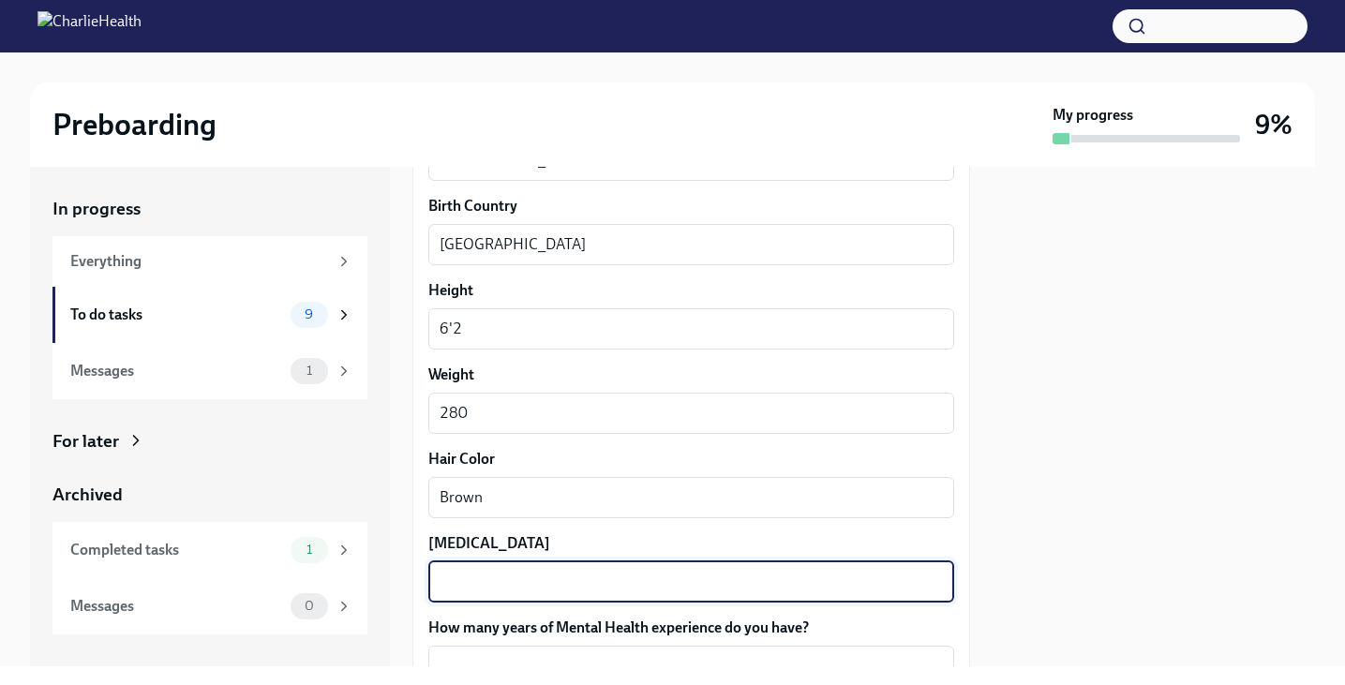
click at [501, 574] on textarea "[MEDICAL_DATA]" at bounding box center [691, 582] width 503 height 22
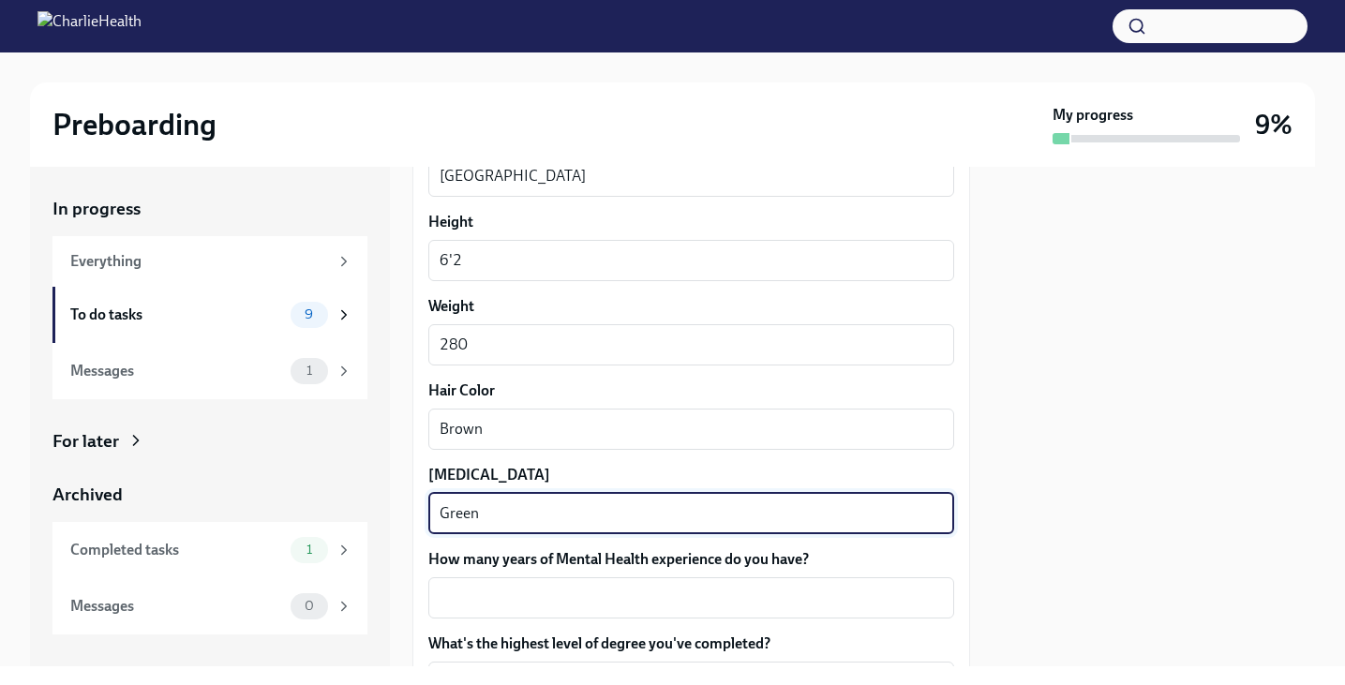
scroll to position [1629, 0]
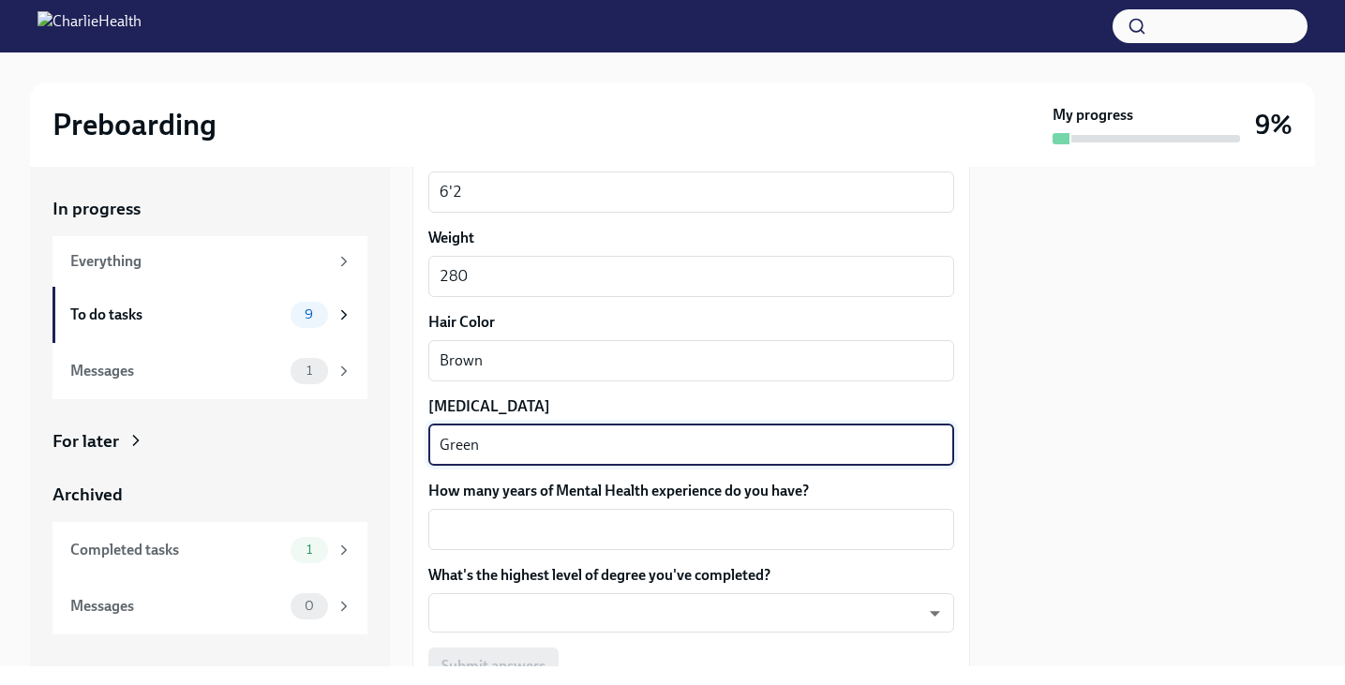
type textarea "Green"
click at [547, 494] on label "How many years of Mental Health experience do you have?" at bounding box center [691, 491] width 526 height 21
click at [547, 518] on textarea "How many years of Mental Health experience do you have?" at bounding box center [691, 529] width 503 height 22
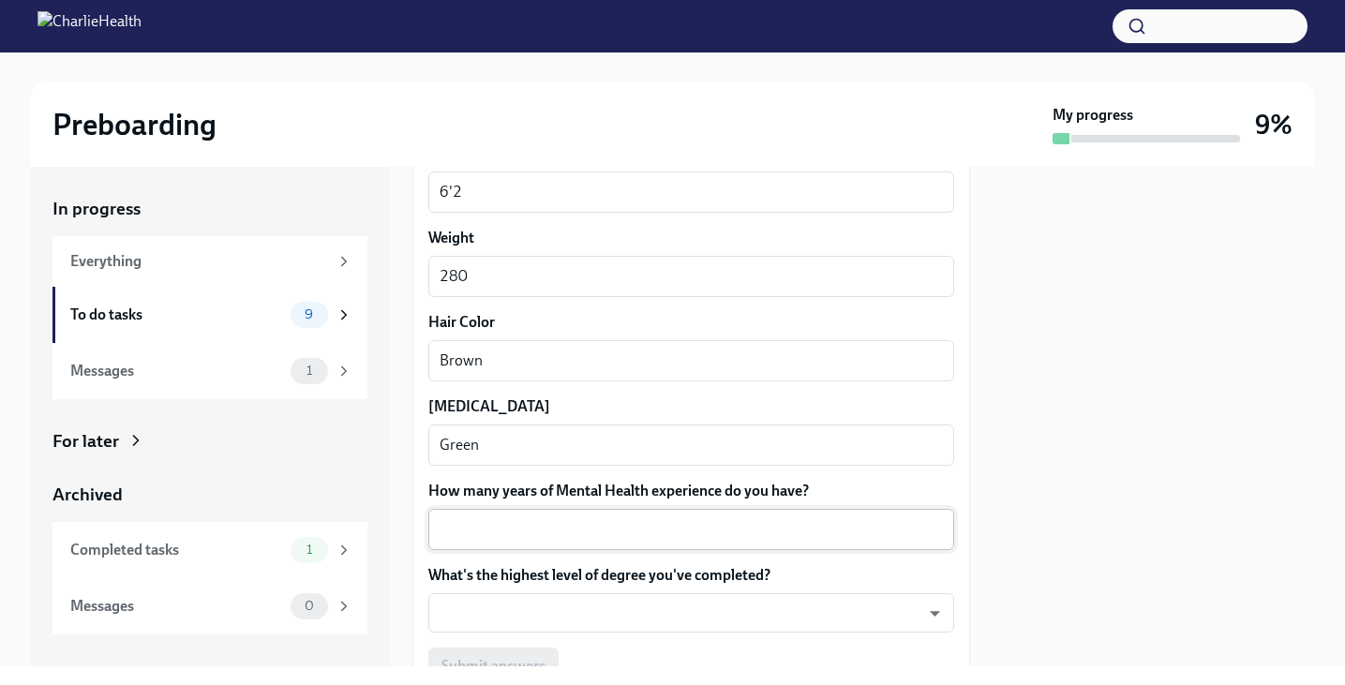
click at [545, 517] on div "x ​" at bounding box center [691, 529] width 526 height 41
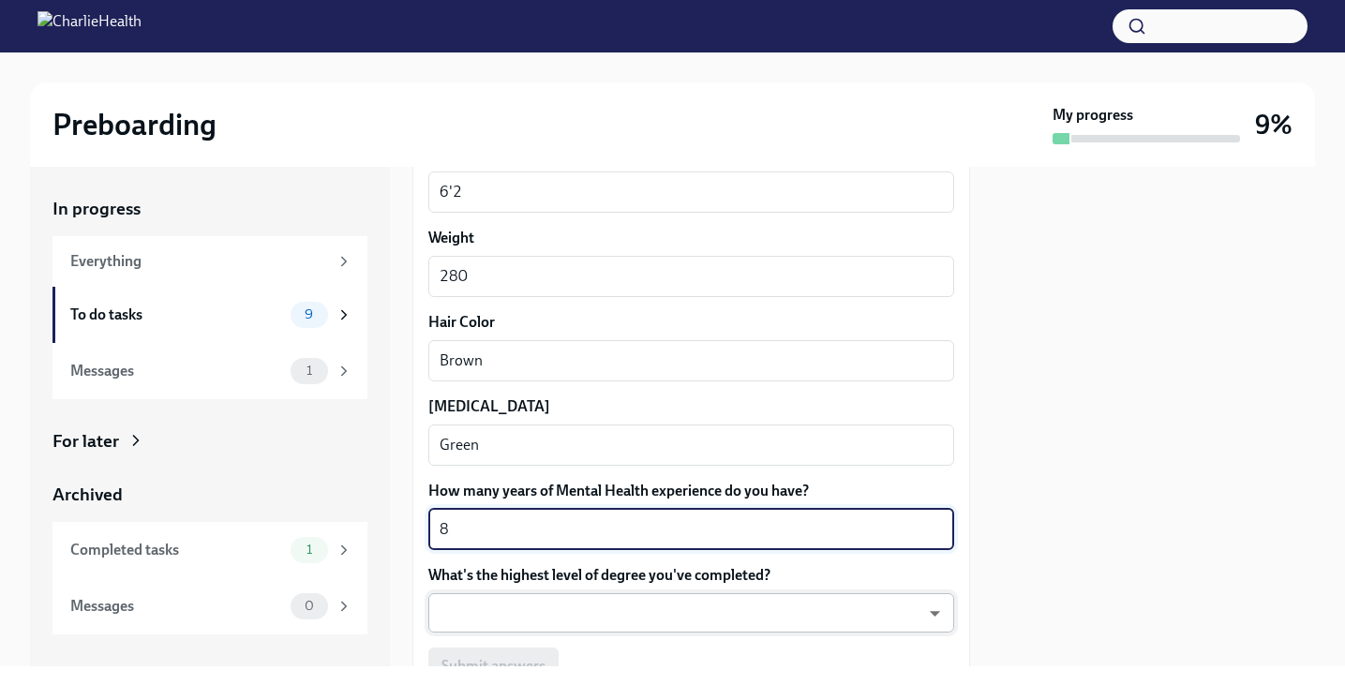
type textarea "8"
click at [476, 608] on body "Preboarding My progress 9% In progress Everything To do tasks 9 Messages 1 For …" at bounding box center [672, 342] width 1345 height 685
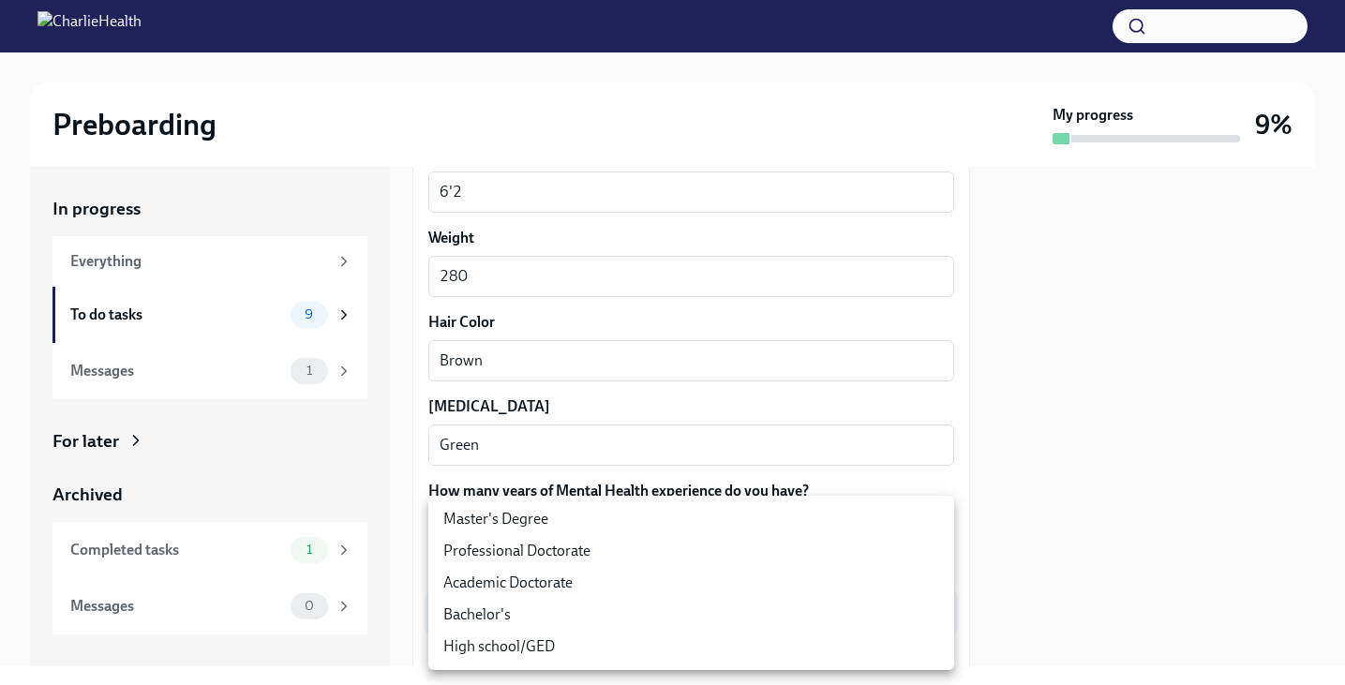
click at [544, 522] on li "Master's Degree" at bounding box center [691, 519] width 526 height 32
type input "2vBr-ghkD"
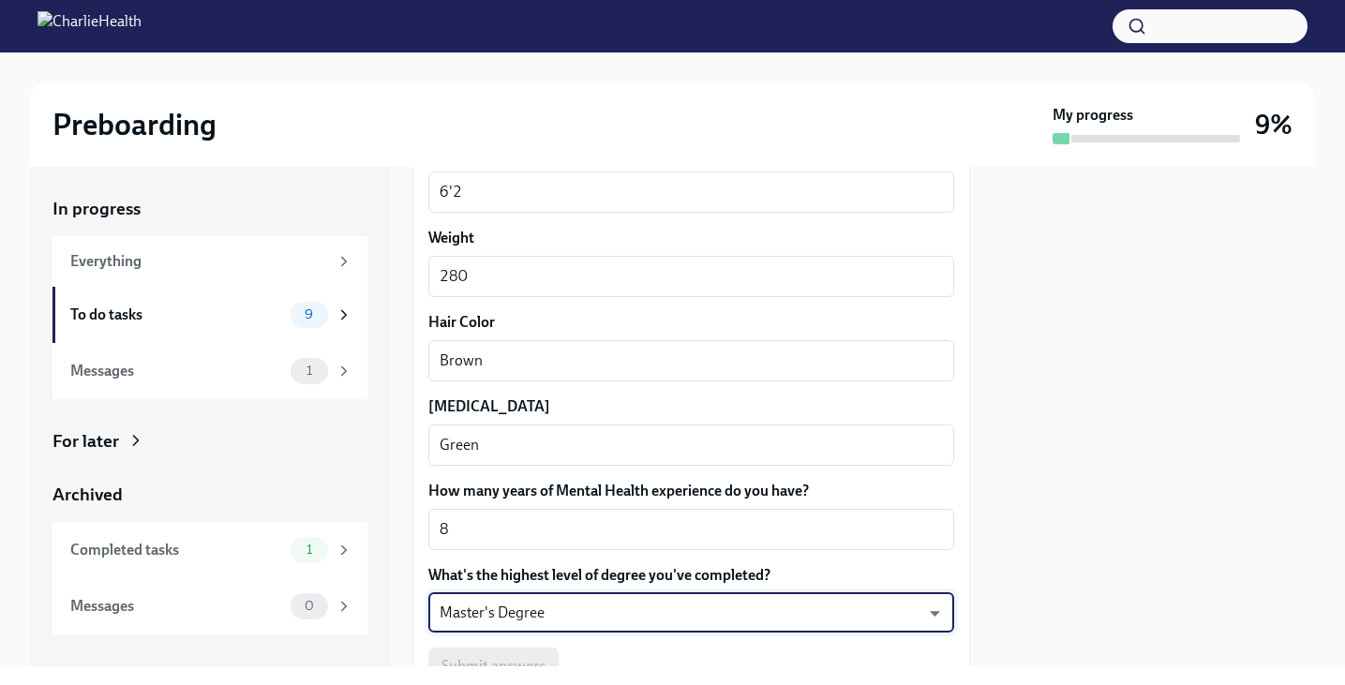
click at [496, 652] on div "Submit answers" at bounding box center [691, 666] width 526 height 37
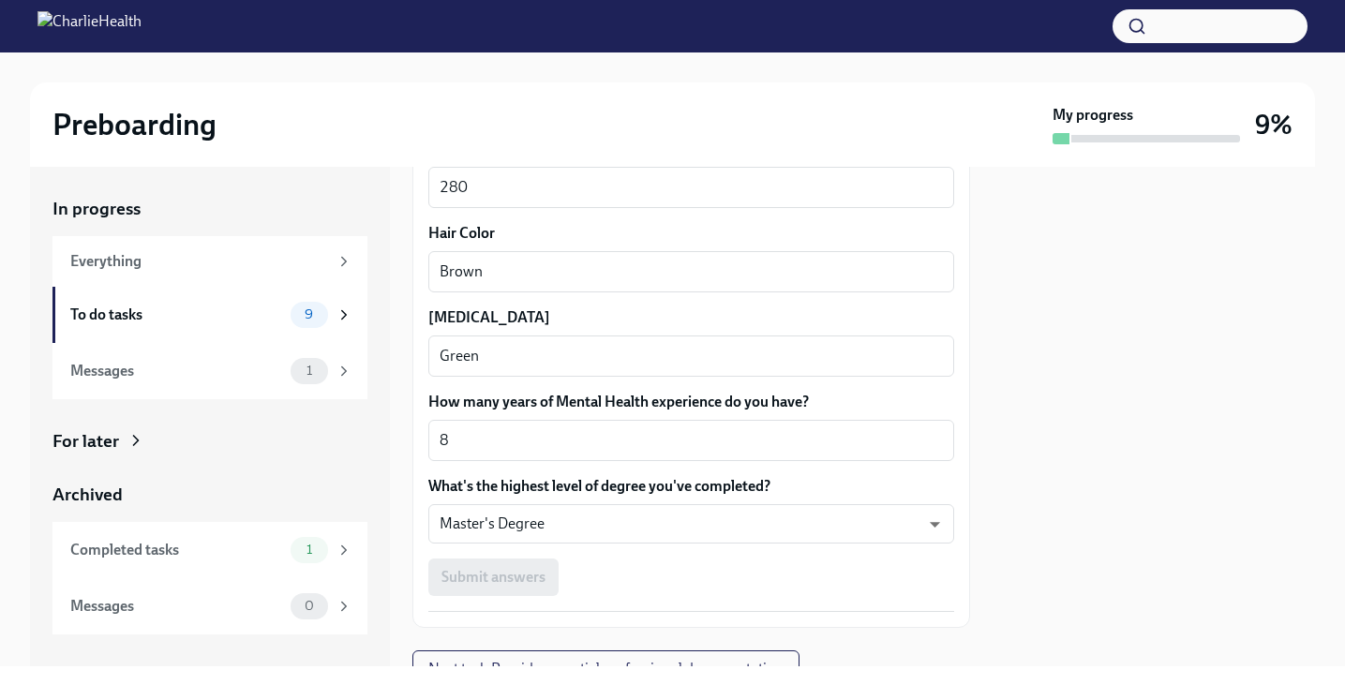
scroll to position [1800, 0]
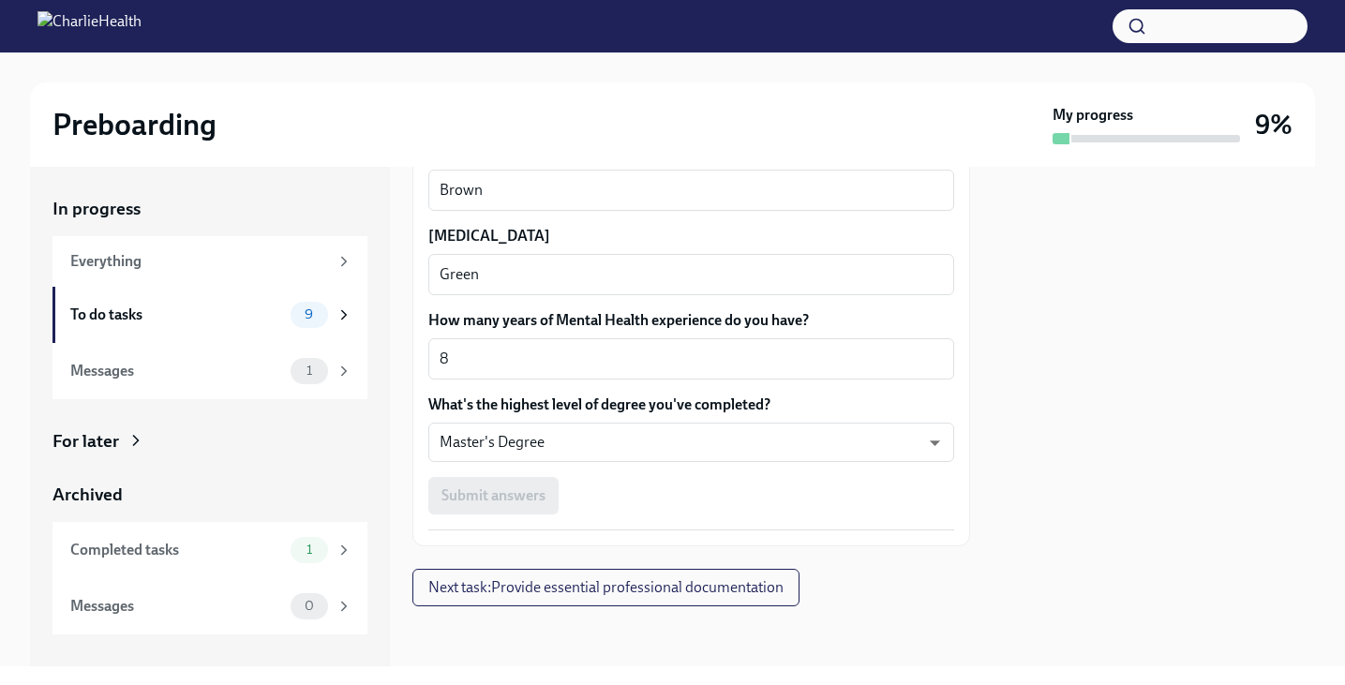
click at [489, 496] on div "Submit answers" at bounding box center [691, 495] width 526 height 37
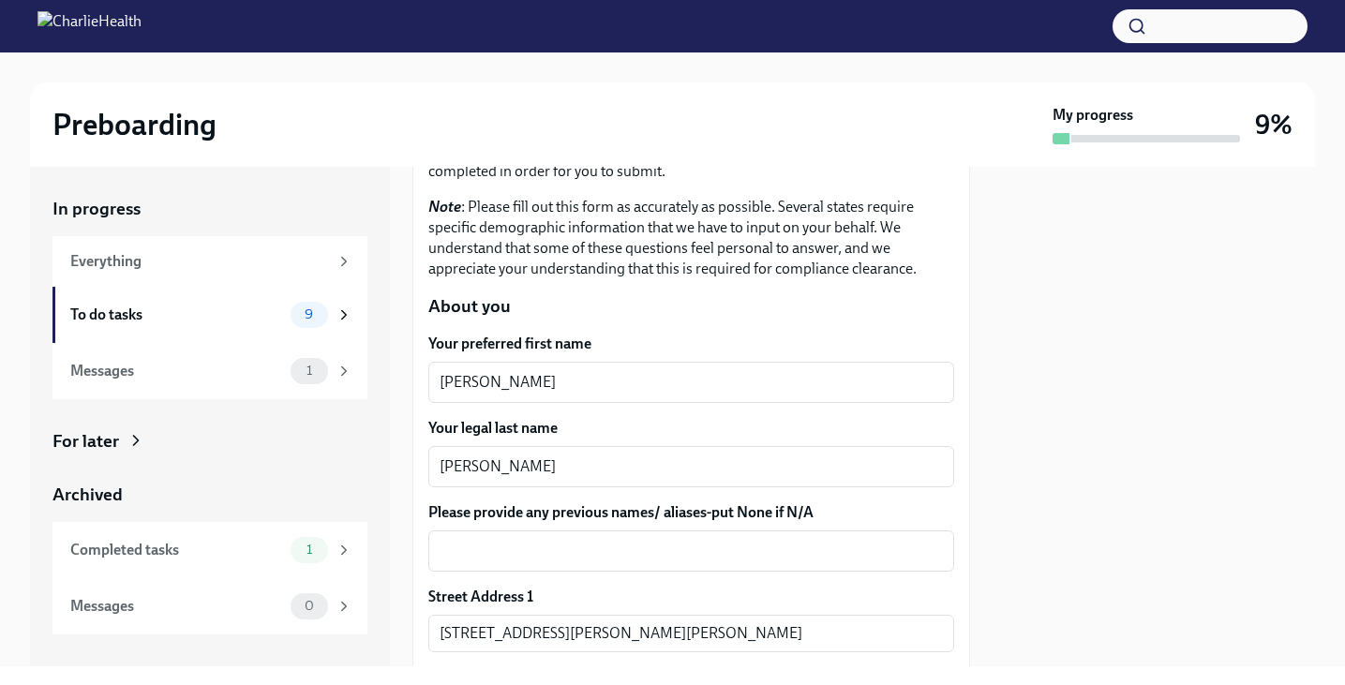
scroll to position [180, 0]
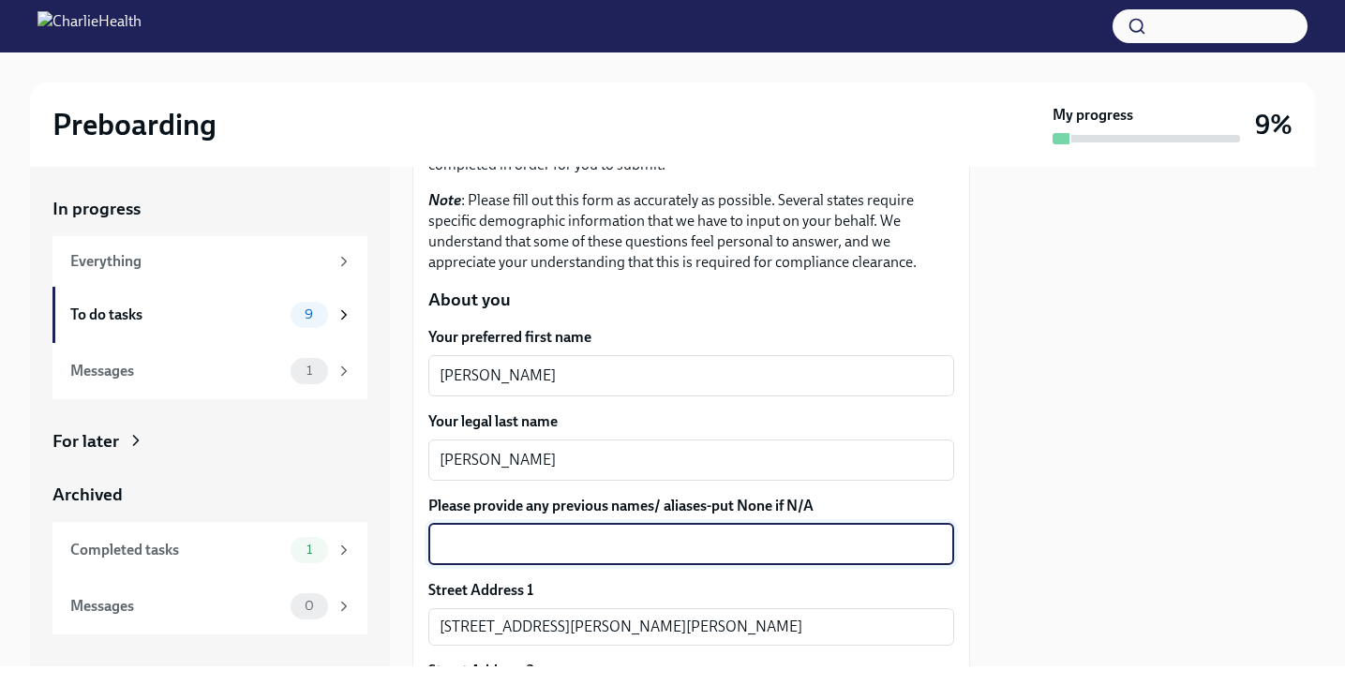
click at [768, 552] on textarea "Please provide any previous names/ aliases-put None if N/A" at bounding box center [691, 544] width 503 height 22
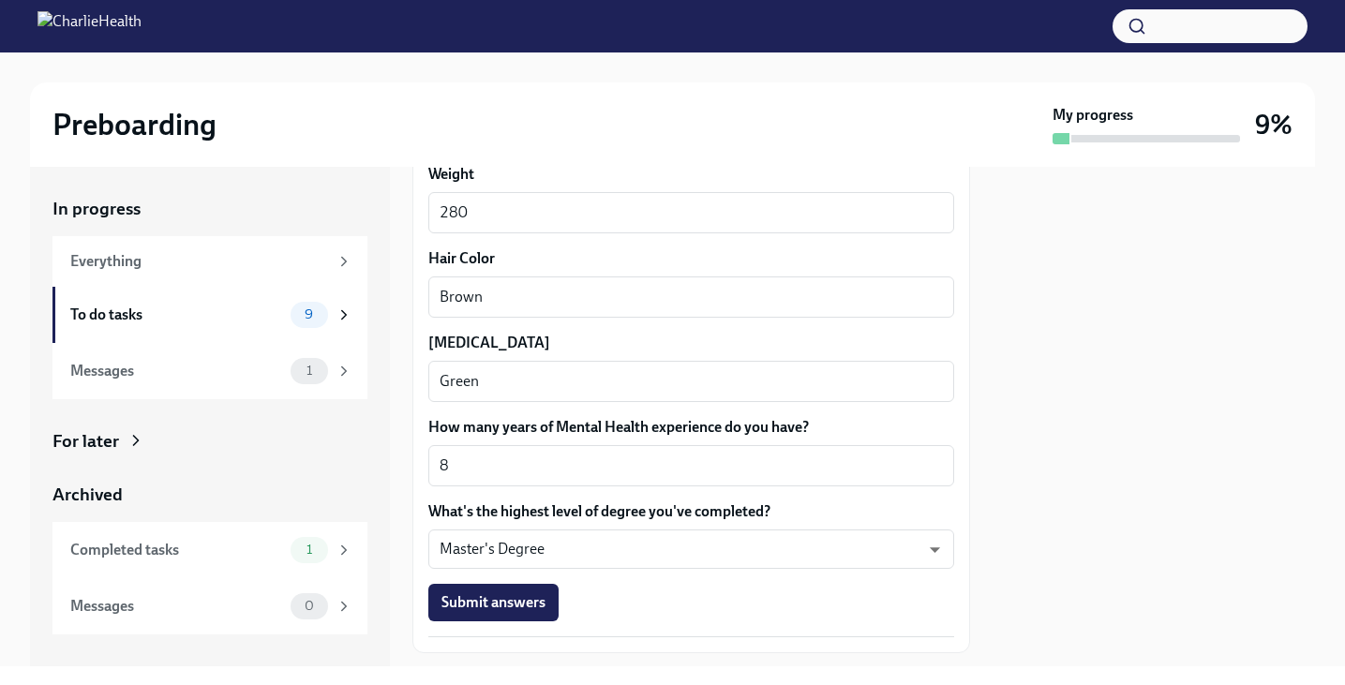
scroll to position [1800, 0]
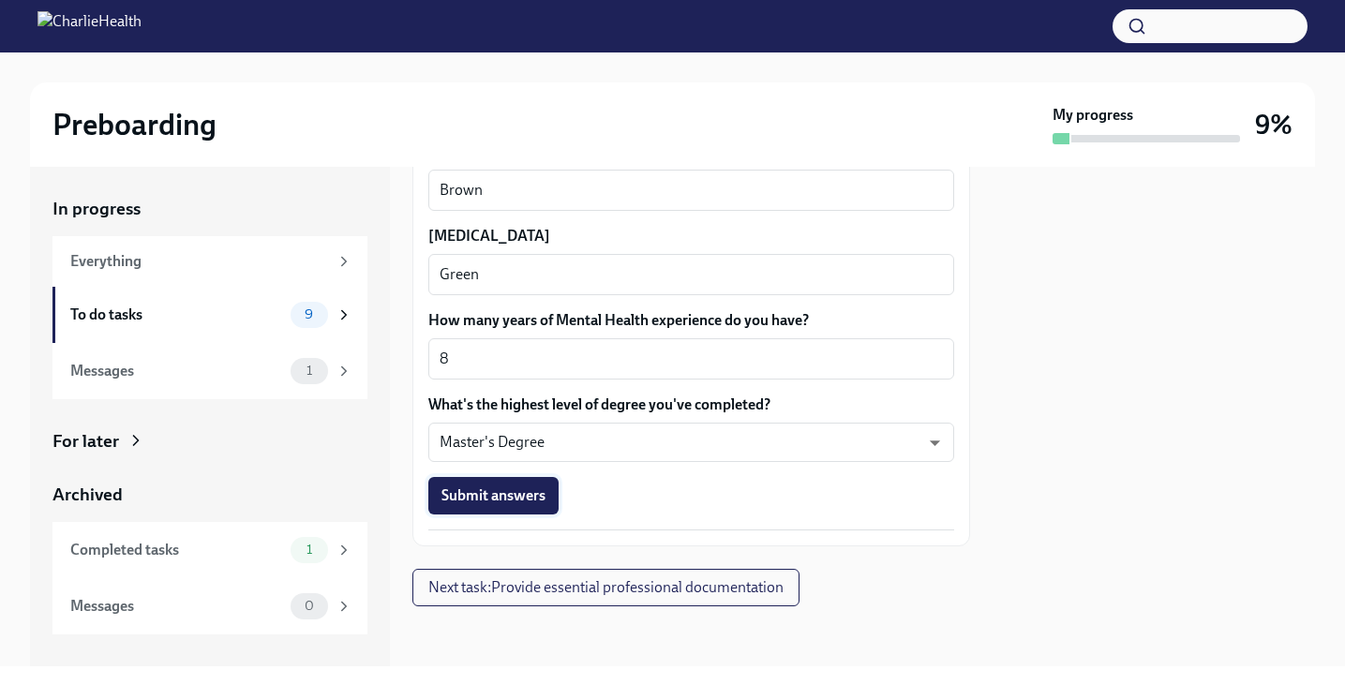
type textarea "N/A"
click at [549, 500] on button "Submit answers" at bounding box center [493, 495] width 130 height 37
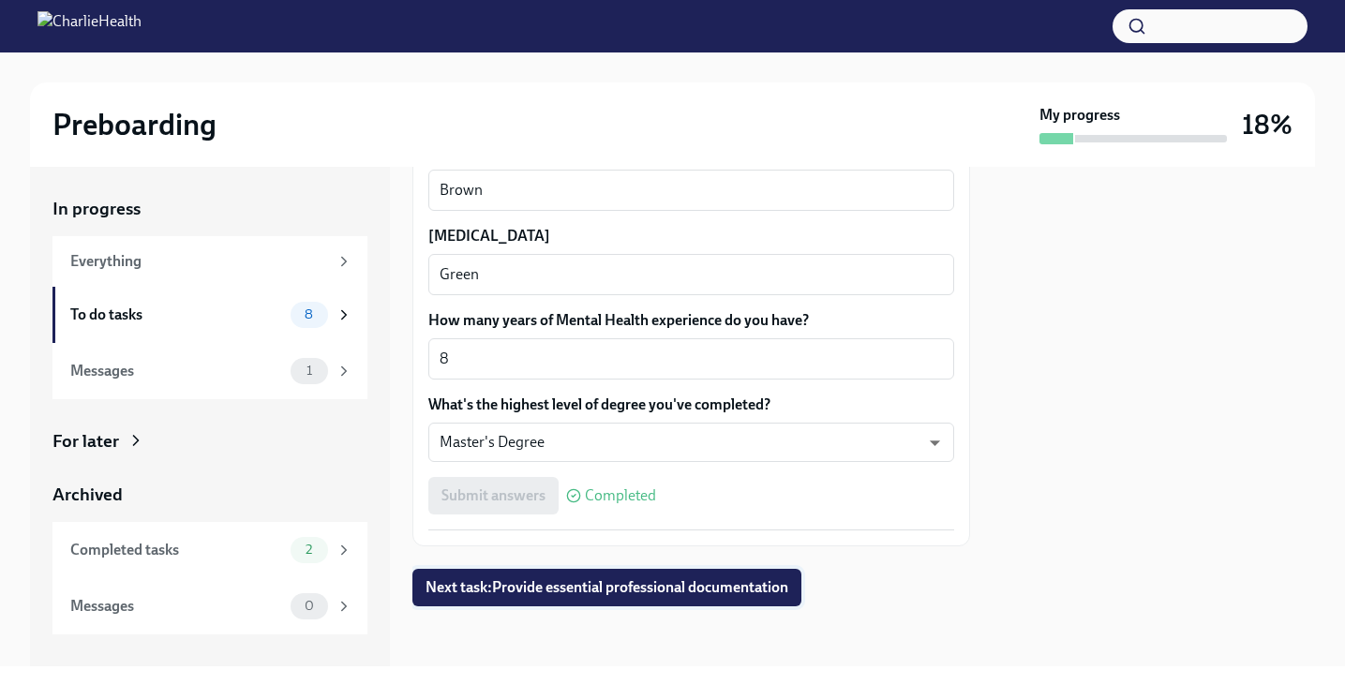
click at [566, 577] on button "Next task : Provide essential professional documentation" at bounding box center [606, 587] width 389 height 37
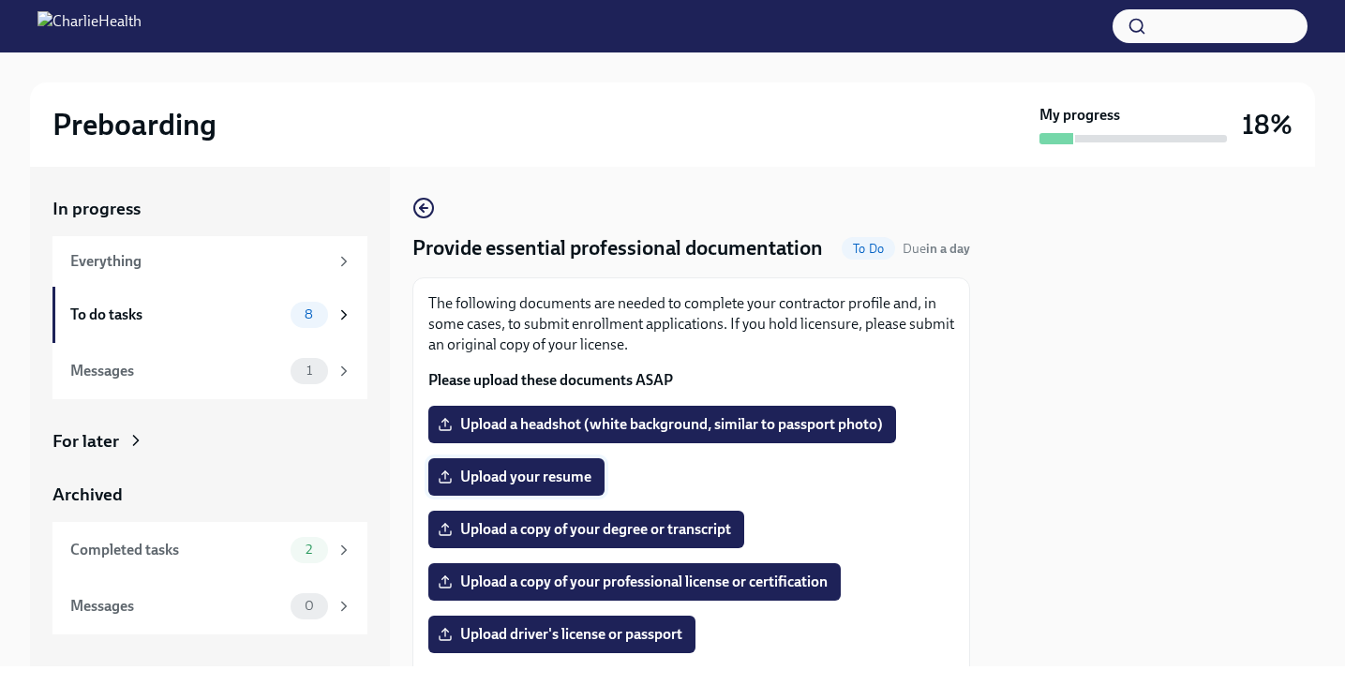
click at [549, 472] on span "Upload your resume" at bounding box center [517, 477] width 150 height 19
click at [0, 0] on input "Upload your resume" at bounding box center [0, 0] width 0 height 0
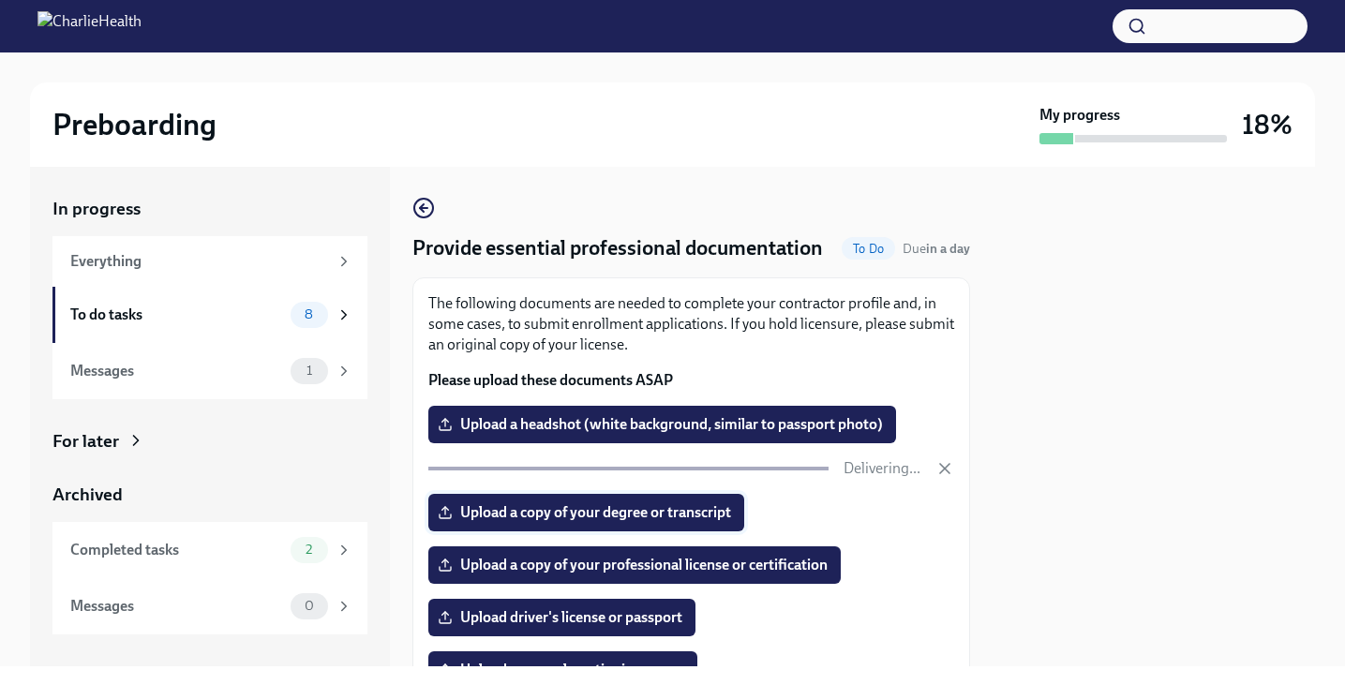
click at [702, 516] on span "Upload a copy of your degree or transcript" at bounding box center [587, 512] width 290 height 19
click at [0, 0] on input "Upload a copy of your degree or transcript" at bounding box center [0, 0] width 0 height 0
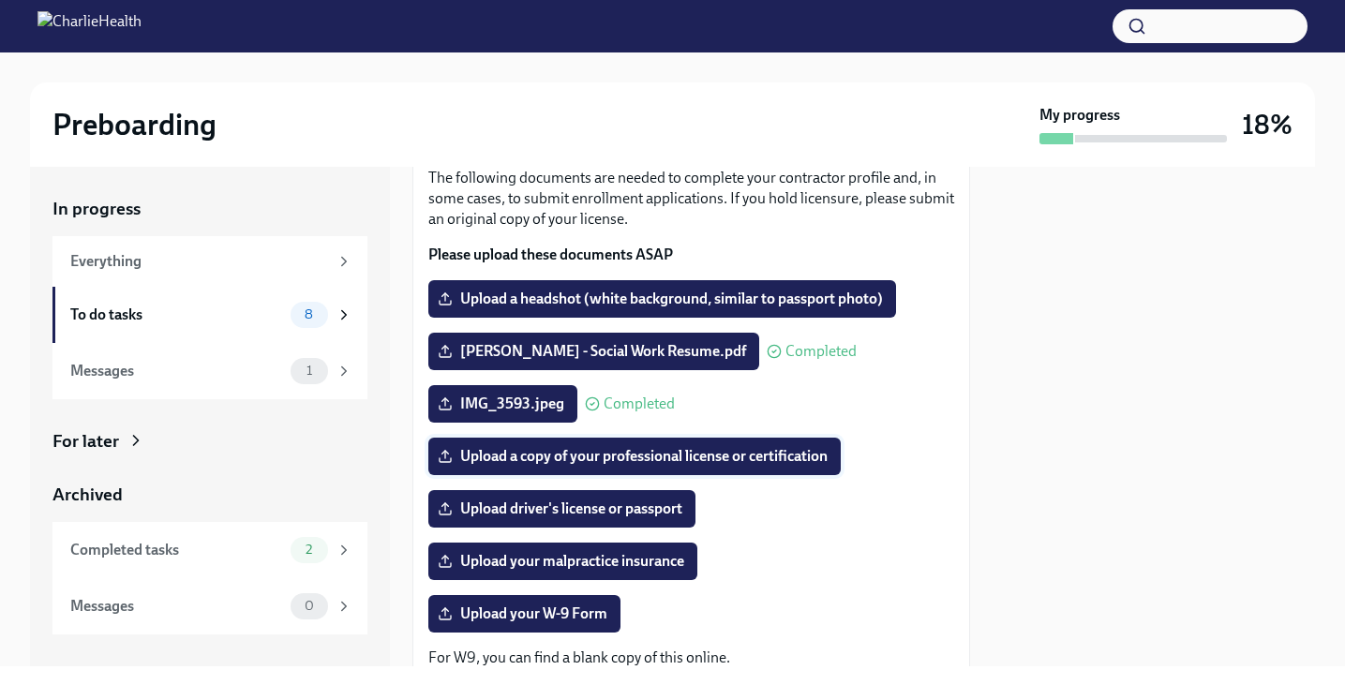
scroll to position [163, 0]
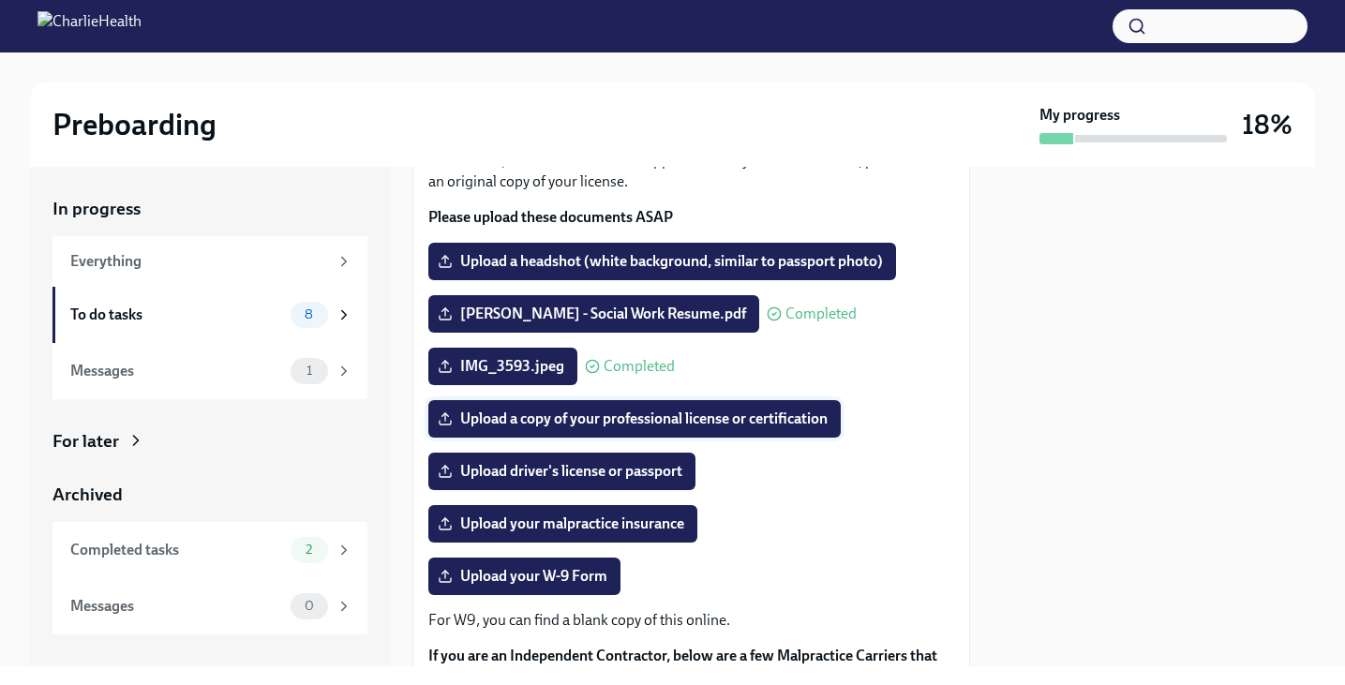
click at [523, 425] on span "Upload a copy of your professional license or certification" at bounding box center [635, 419] width 386 height 19
click at [0, 0] on input "Upload a copy of your professional license or certification" at bounding box center [0, 0] width 0 height 0
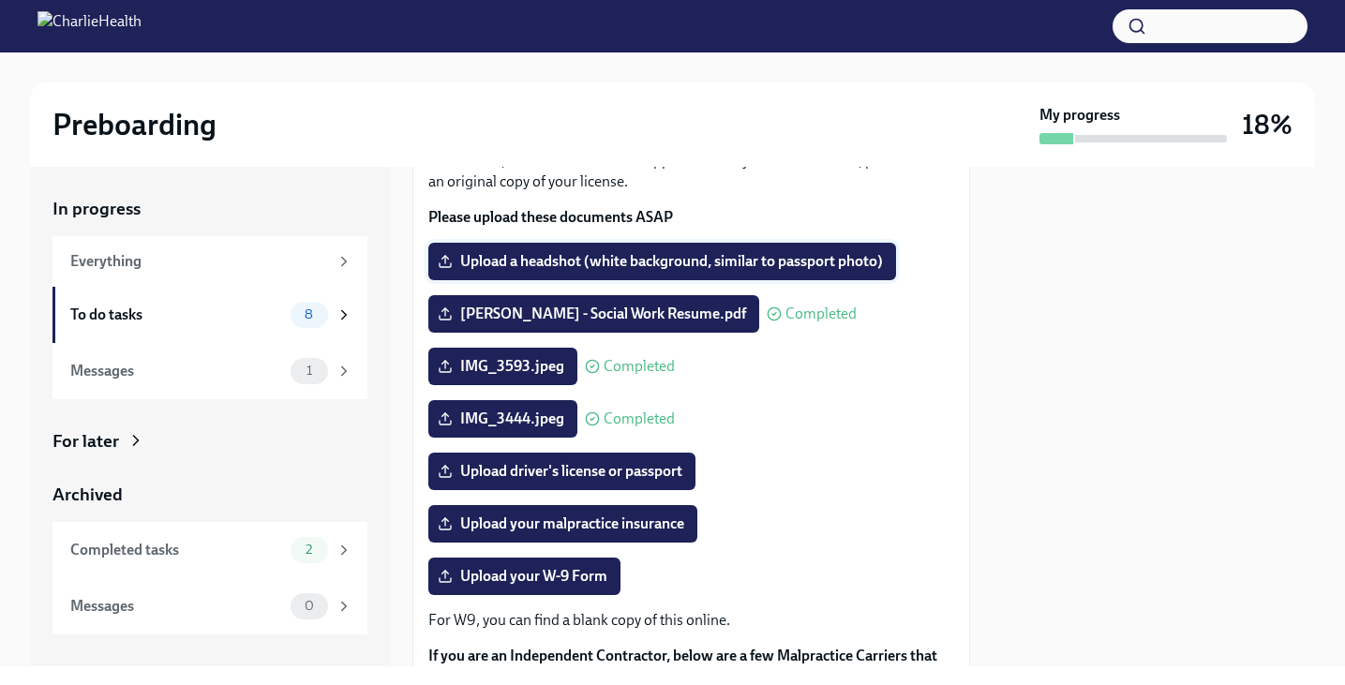
click at [655, 261] on span "Upload a headshot (white background, similar to passport photo)" at bounding box center [663, 261] width 442 height 19
click at [0, 0] on input "Upload a headshot (white background, similar to passport photo)" at bounding box center [0, 0] width 0 height 0
click at [623, 262] on span "Upload a headshot (white background, similar to passport photo)" at bounding box center [663, 261] width 442 height 19
click at [0, 0] on input "Upload a headshot (white background, similar to passport photo)" at bounding box center [0, 0] width 0 height 0
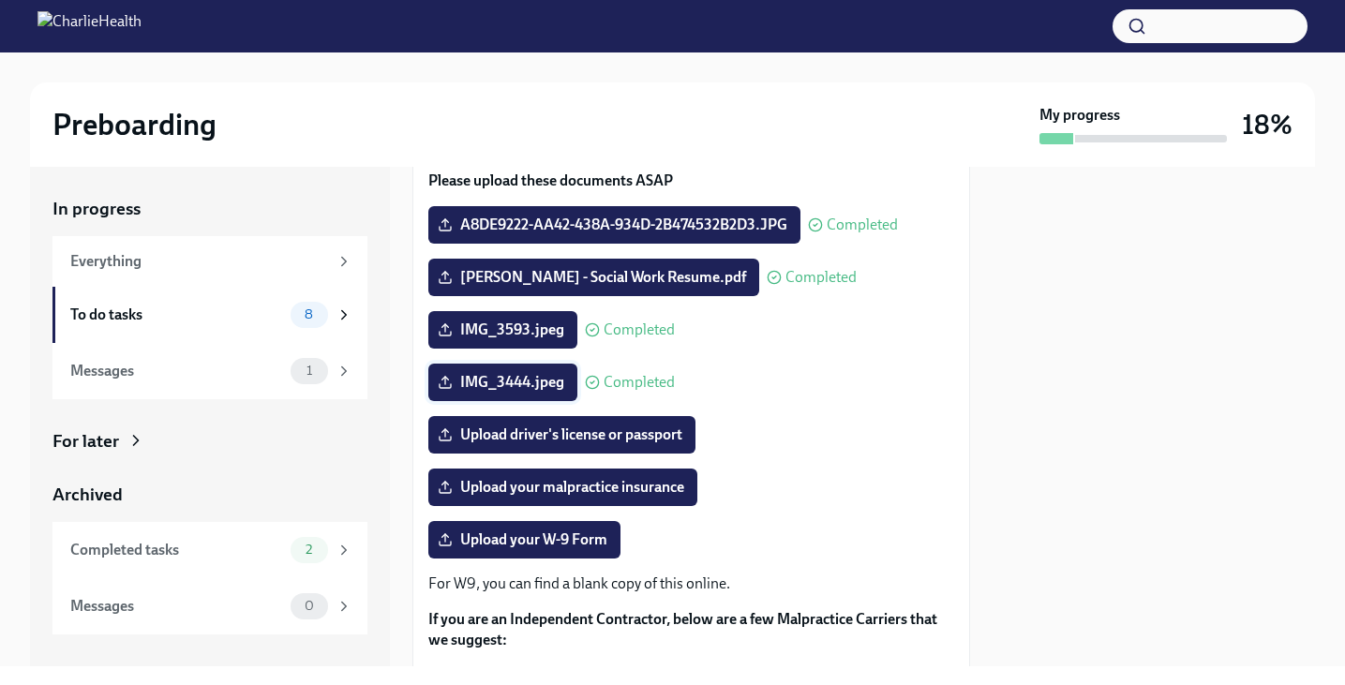
scroll to position [232, 0]
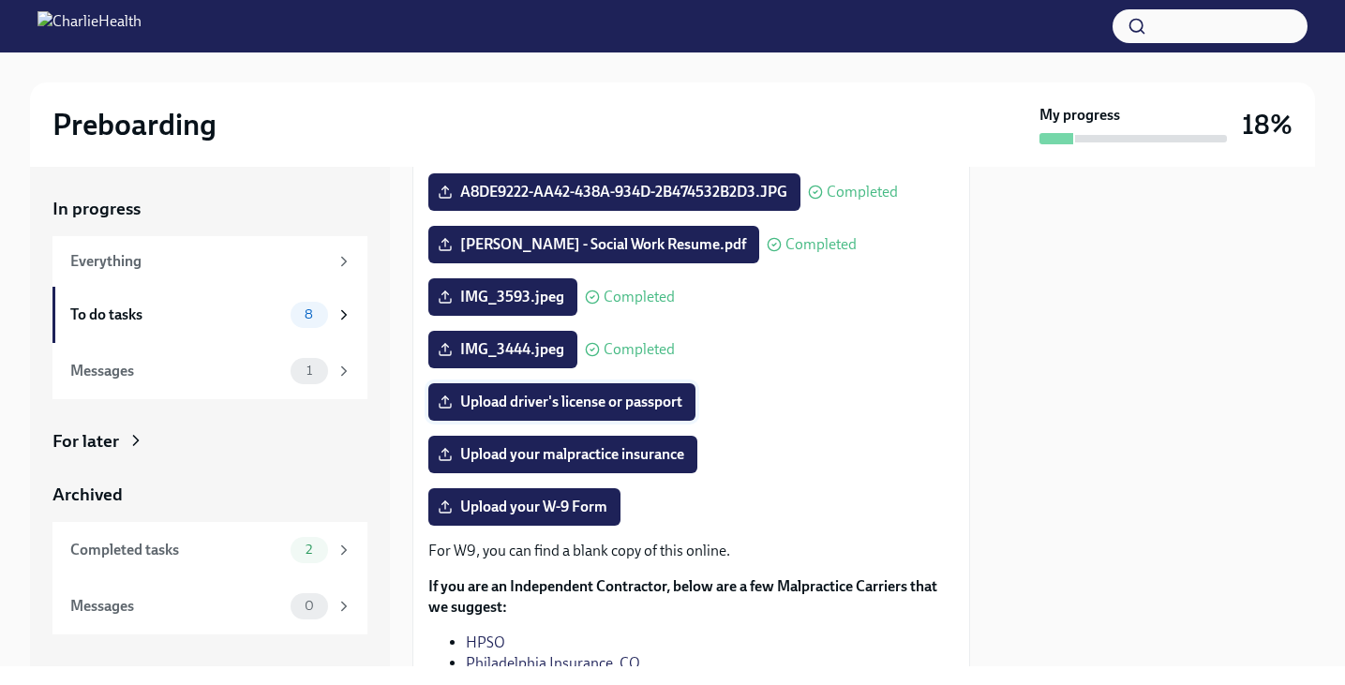
click at [512, 406] on span "Upload driver's license or passport" at bounding box center [562, 402] width 241 height 19
click at [0, 0] on input "Upload driver's license or passport" at bounding box center [0, 0] width 0 height 0
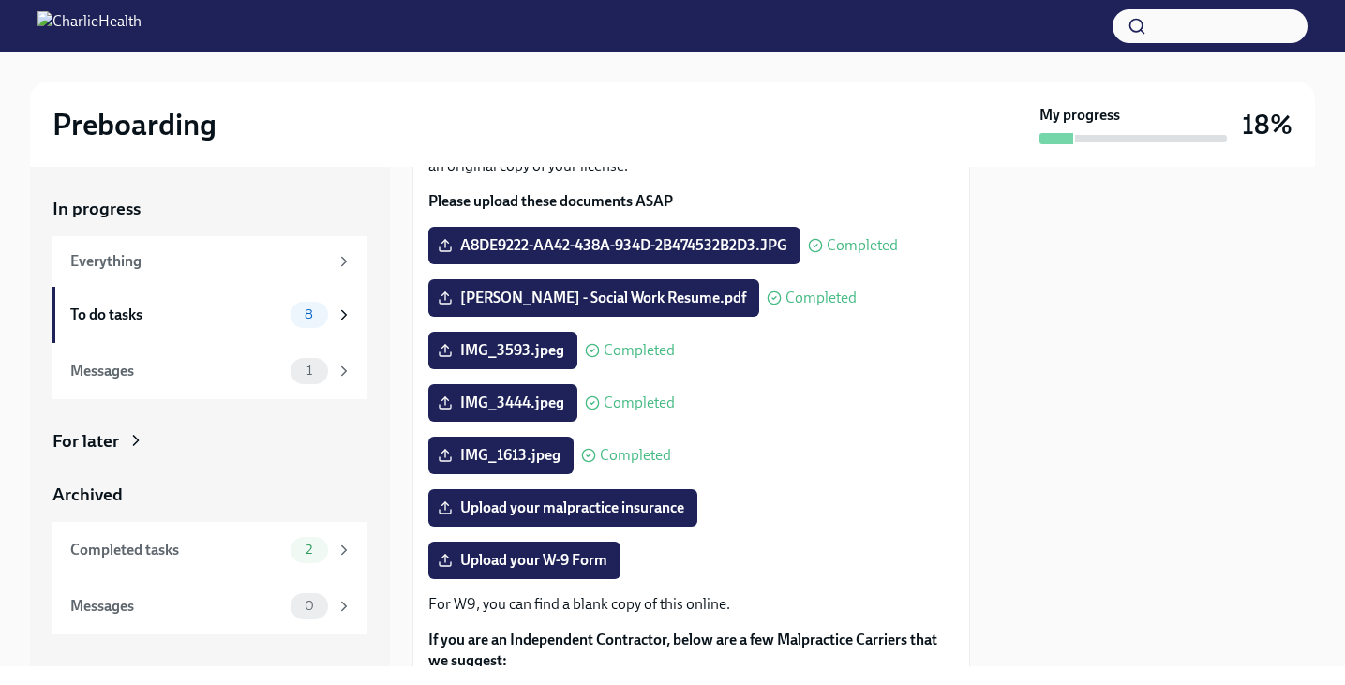
scroll to position [183, 0]
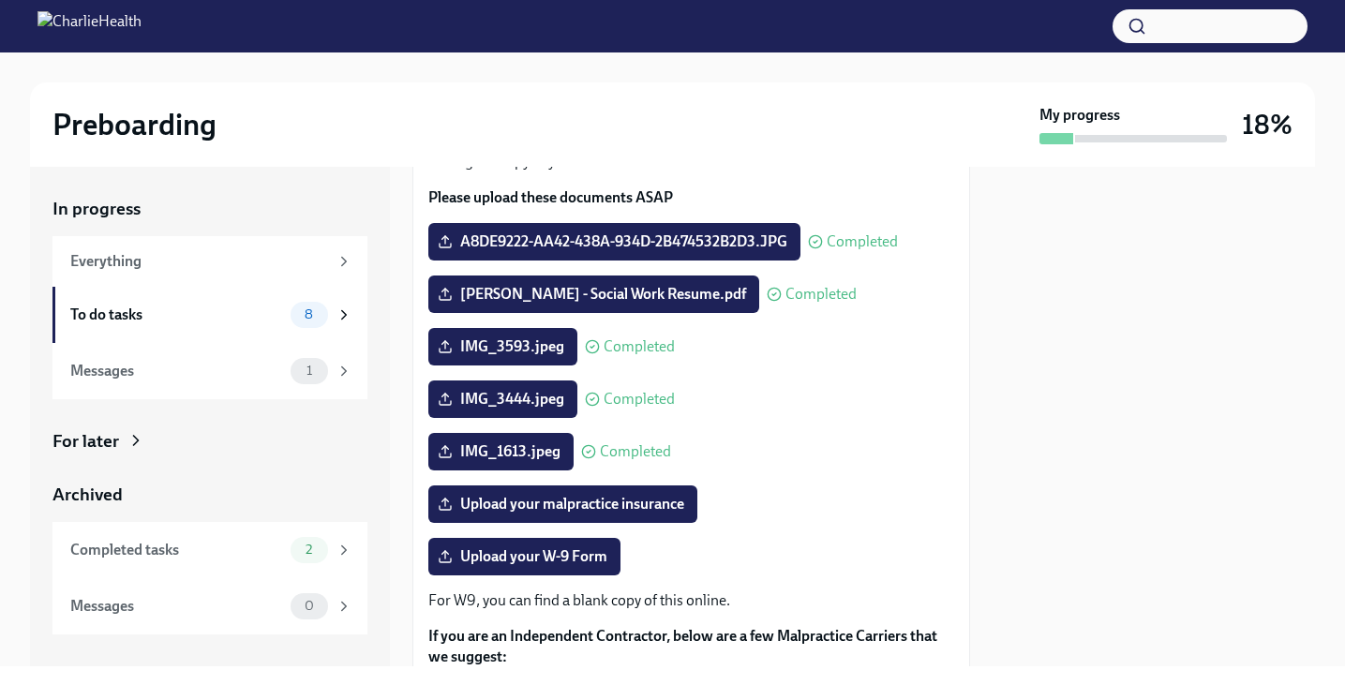
click at [823, 512] on div "Upload your malpractice insurance" at bounding box center [691, 504] width 526 height 37
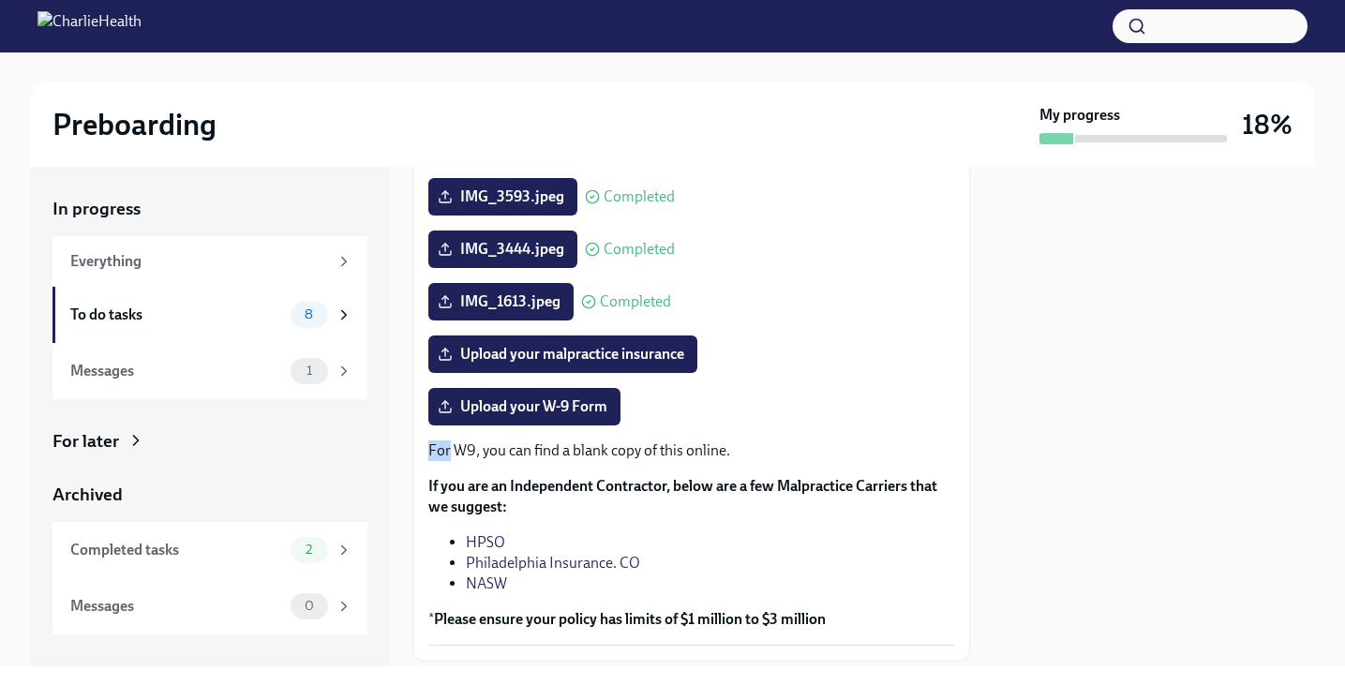
scroll to position [341, 0]
